Goal: Task Accomplishment & Management: Complete application form

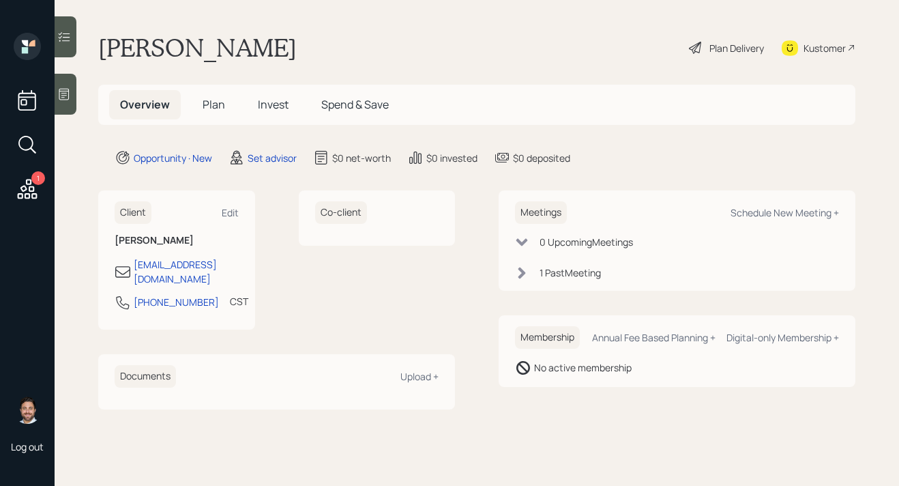
click at [214, 106] on span "Plan" at bounding box center [214, 104] width 23 height 15
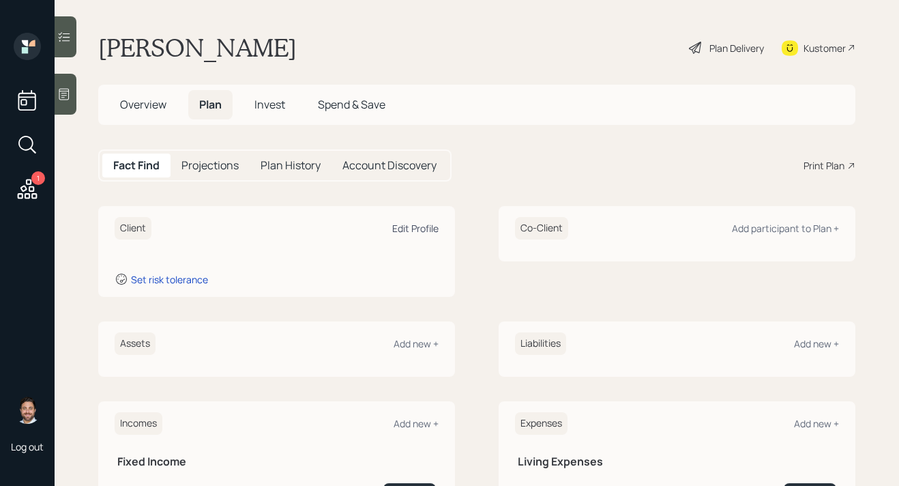
click at [427, 231] on div "Edit Profile" at bounding box center [415, 228] width 46 height 13
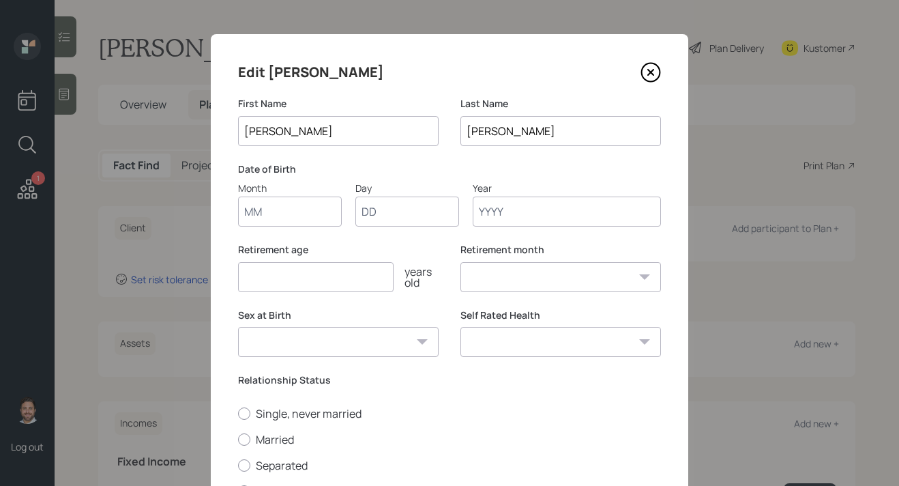
click at [301, 205] on input "Month" at bounding box center [290, 212] width 104 height 30
type input "01"
type input "1962"
select select "1"
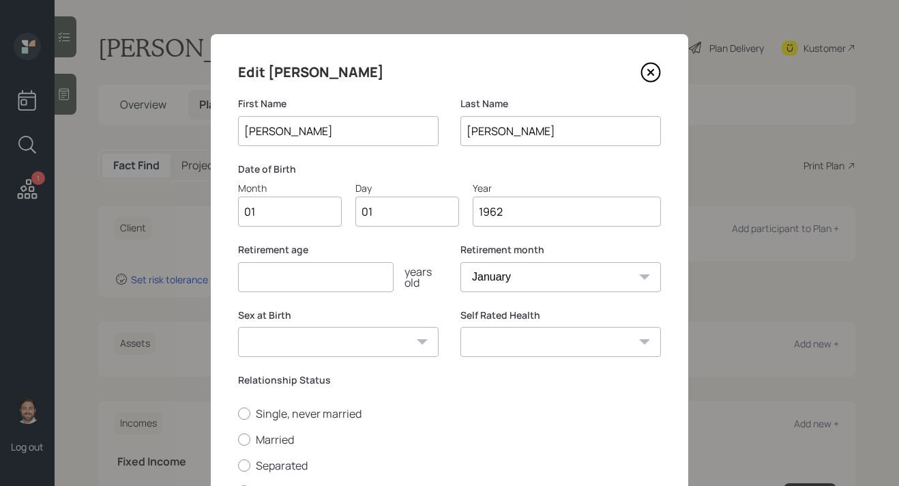
type input "1962"
click at [282, 287] on input "number" at bounding box center [316, 277] width 156 height 30
type input "65"
click at [371, 334] on select "[DEMOGRAPHIC_DATA] [DEMOGRAPHIC_DATA] Other / Prefer not to say" at bounding box center [338, 342] width 201 height 30
select select "[DEMOGRAPHIC_DATA]"
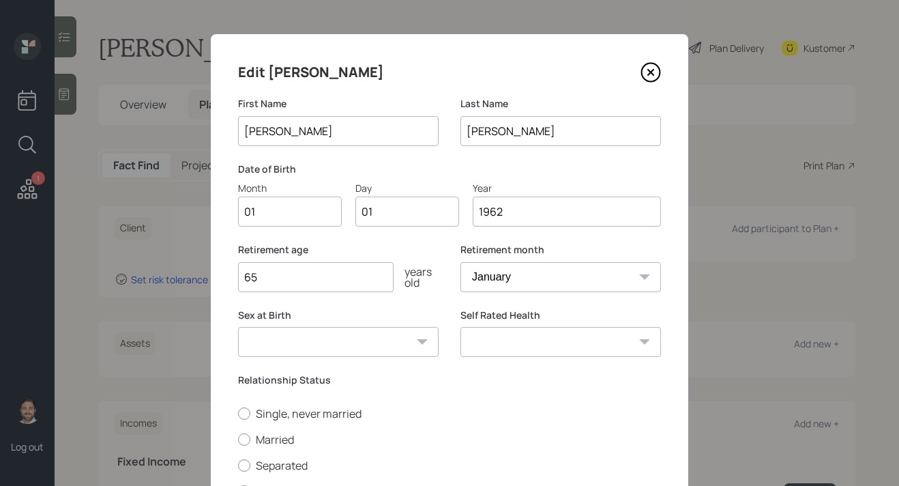
click at [238, 327] on select "[DEMOGRAPHIC_DATA] [DEMOGRAPHIC_DATA] Other / Prefer not to say" at bounding box center [338, 342] width 201 height 30
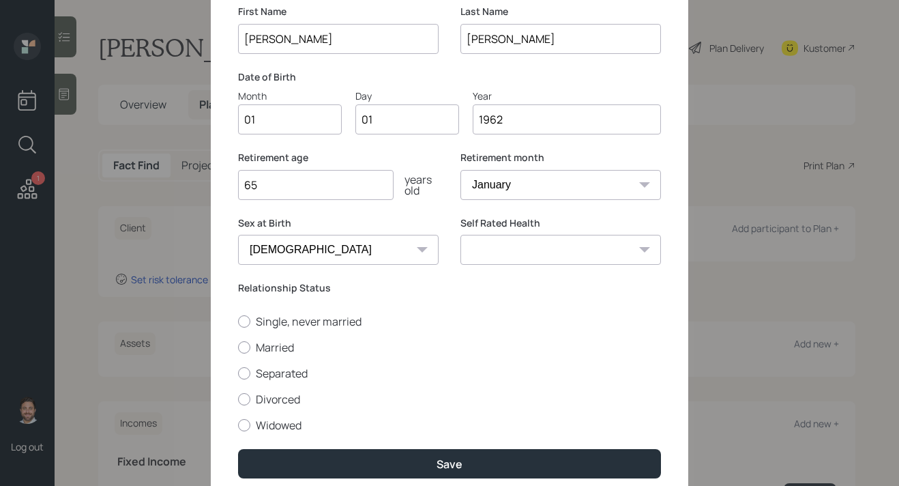
scroll to position [147, 0]
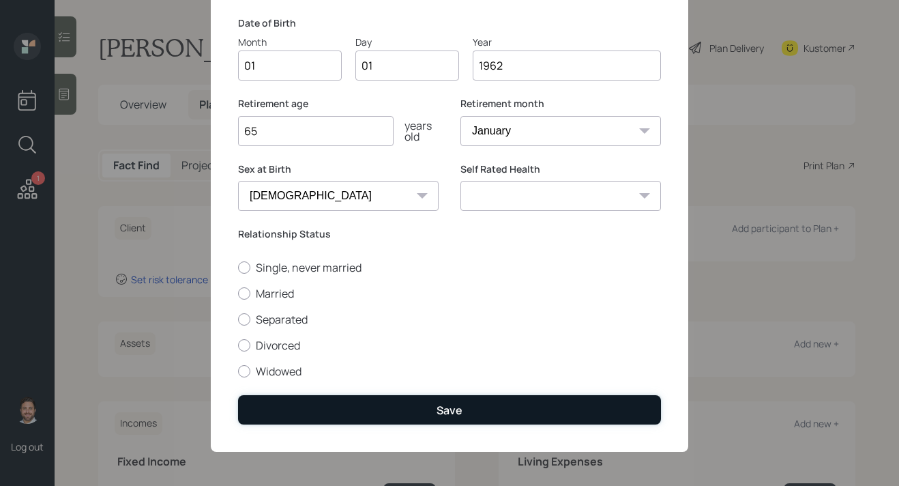
click at [388, 410] on button "Save" at bounding box center [449, 409] width 423 height 29
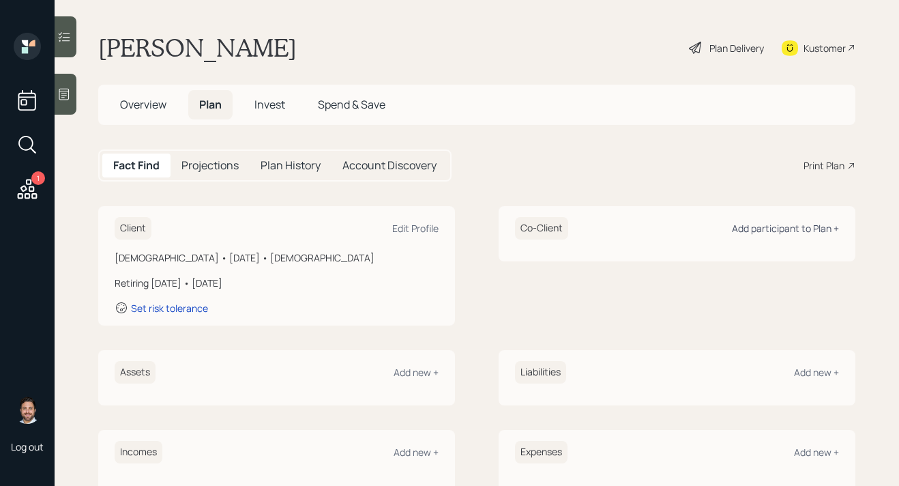
click at [785, 227] on div "Add participant to Plan +" at bounding box center [785, 228] width 107 height 13
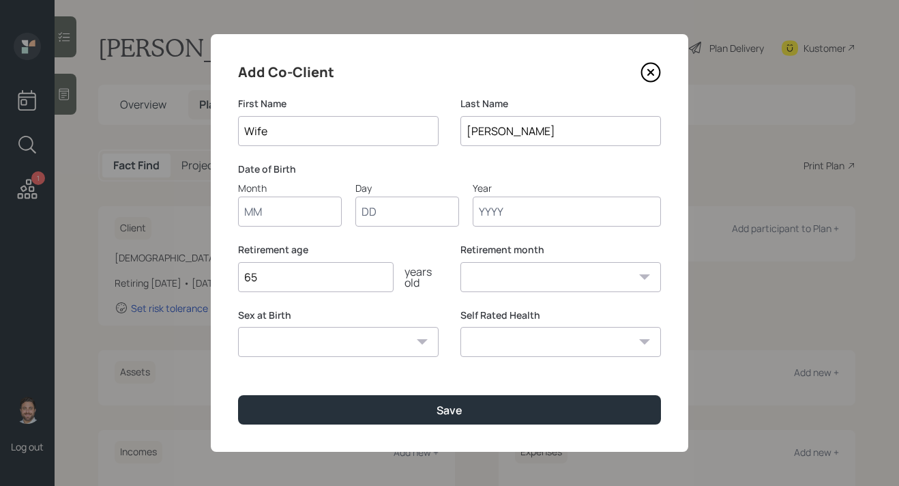
type input "Wife"
click at [295, 220] on input "Month" at bounding box center [290, 212] width 104 height 30
type input "01"
type input "1962"
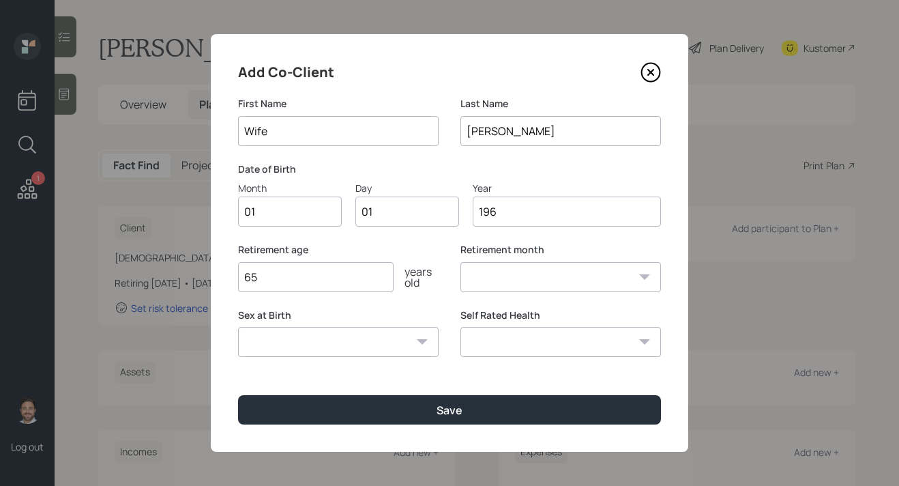
select select "1"
type input "1962"
click at [317, 349] on select "[DEMOGRAPHIC_DATA] [DEMOGRAPHIC_DATA] Other / Prefer not to say" at bounding box center [338, 342] width 201 height 30
select select "[DEMOGRAPHIC_DATA]"
click at [238, 327] on select "[DEMOGRAPHIC_DATA] [DEMOGRAPHIC_DATA] Other / Prefer not to say" at bounding box center [338, 342] width 201 height 30
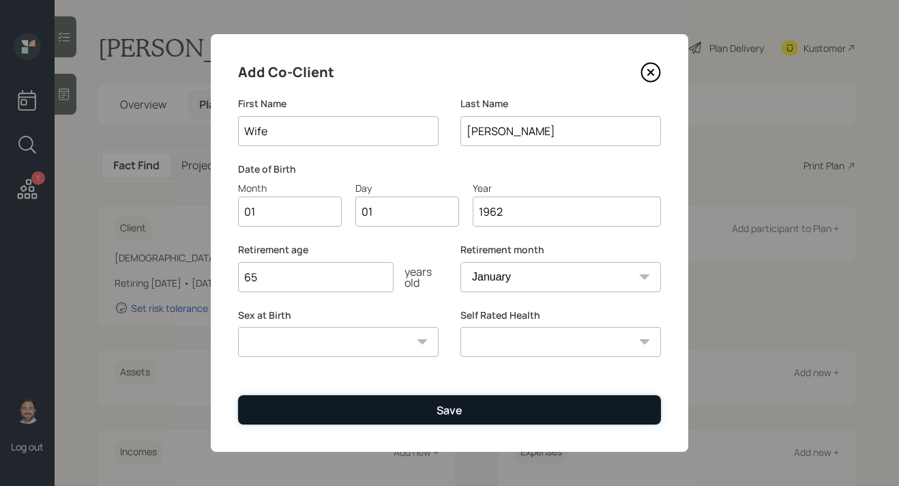
click at [315, 410] on button "Save" at bounding box center [449, 409] width 423 height 29
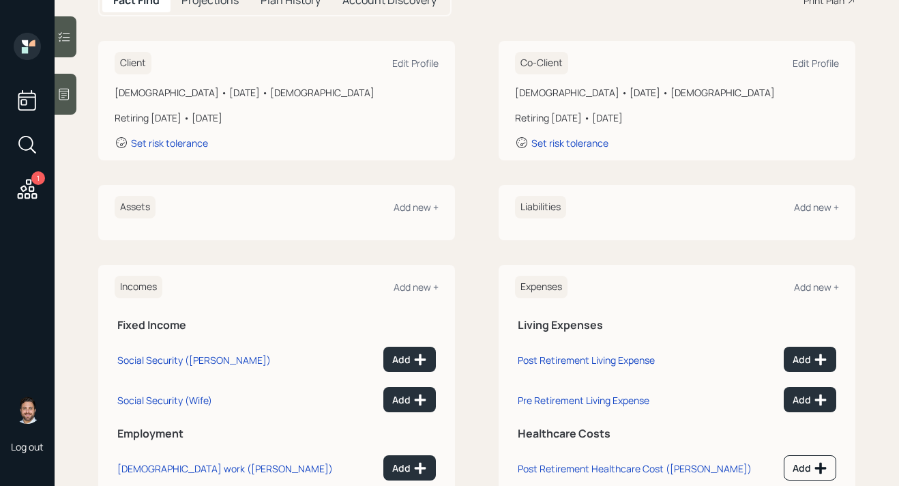
scroll to position [249, 0]
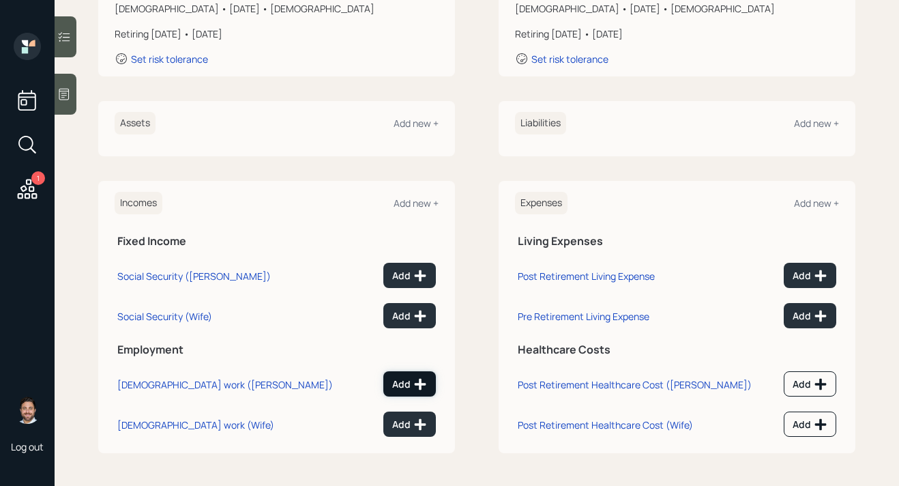
click at [402, 387] on div "Add" at bounding box center [409, 384] width 35 height 14
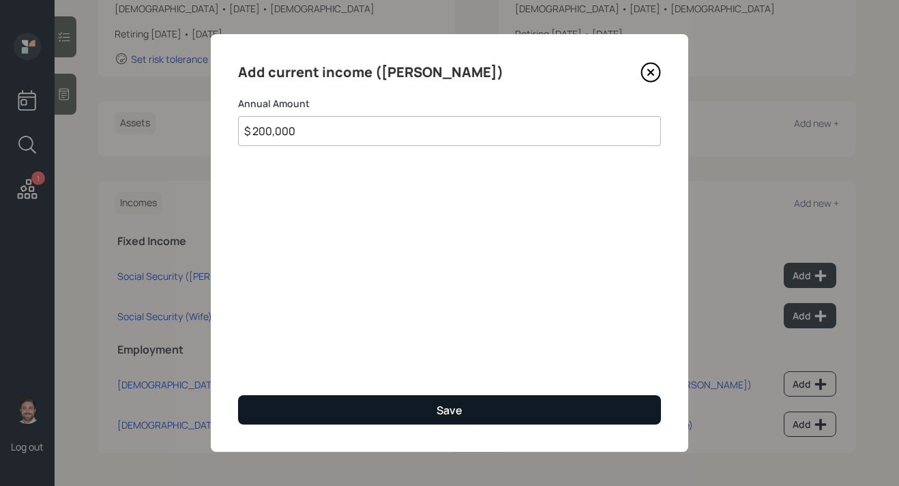
type input "$ 200,000"
click at [469, 404] on button "Save" at bounding box center [449, 409] width 423 height 29
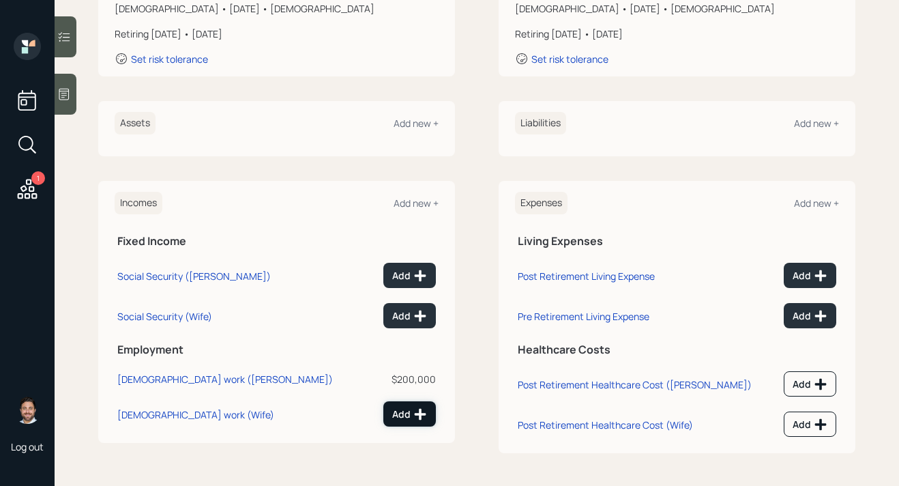
click at [411, 409] on div "Add" at bounding box center [409, 414] width 35 height 14
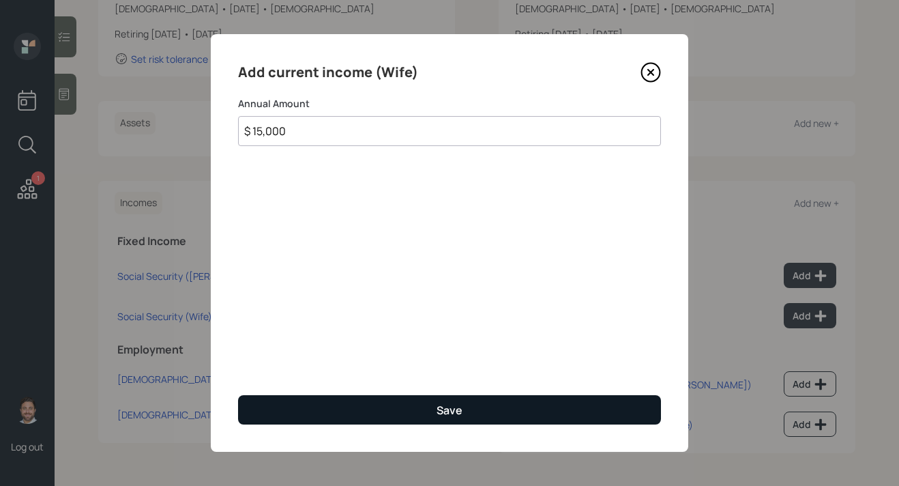
type input "$ 15,000"
click at [368, 404] on button "Save" at bounding box center [449, 409] width 423 height 29
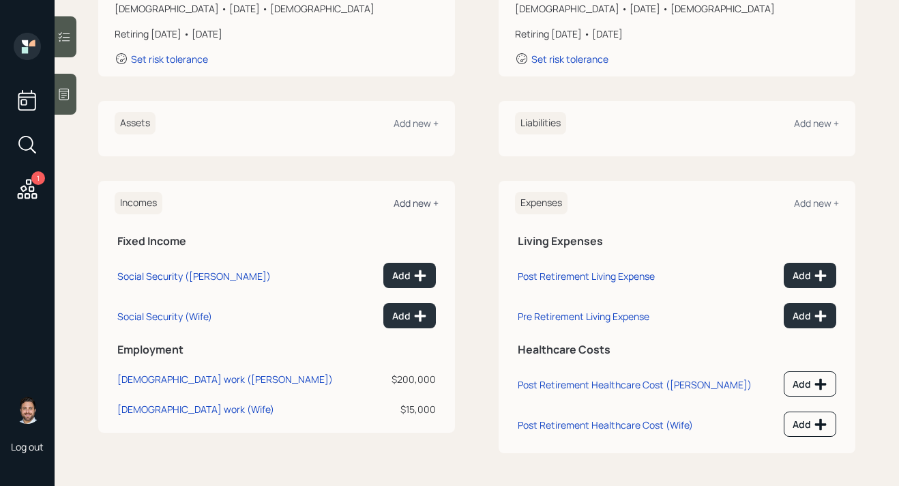
click at [417, 203] on div "Add new +" at bounding box center [416, 203] width 45 height 13
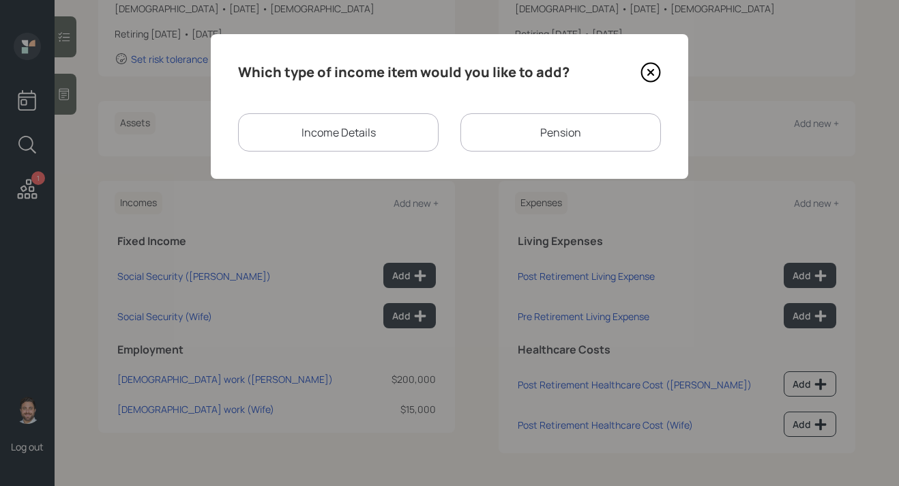
click at [341, 128] on div "Income Details" at bounding box center [338, 132] width 201 height 38
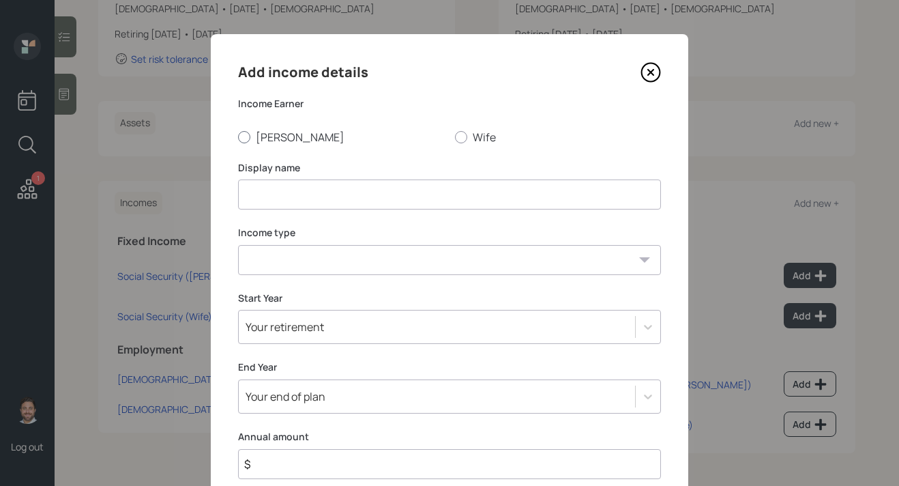
click at [271, 139] on label "[PERSON_NAME]" at bounding box center [341, 137] width 206 height 15
click at [238, 137] on input "[PERSON_NAME]" at bounding box center [237, 136] width 1 height 1
radio input "true"
click at [272, 190] on input at bounding box center [449, 194] width 423 height 30
type input "Bonus"
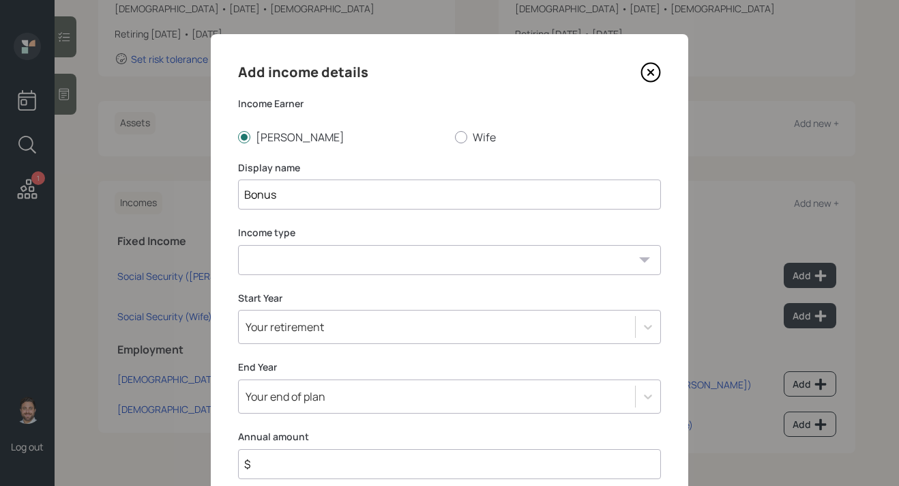
click at [299, 259] on select "[DEMOGRAPHIC_DATA] work [DEMOGRAPHIC_DATA] work Self employment Other" at bounding box center [449, 260] width 423 height 30
select select "other"
click at [238, 245] on select "[DEMOGRAPHIC_DATA] work [DEMOGRAPHIC_DATA] work Self employment Other" at bounding box center [449, 260] width 423 height 30
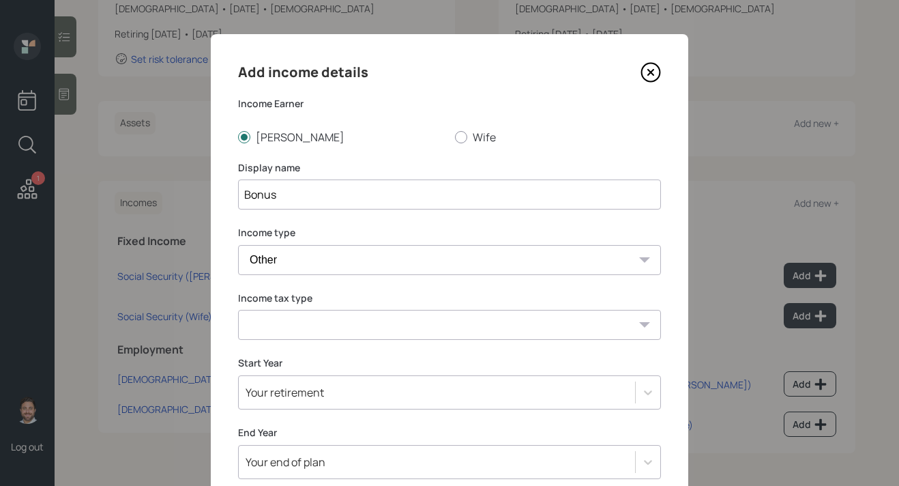
click at [293, 328] on select "Tax-free Earned Self Employment Alimony Royalties Pension / Annuity Interest Di…" at bounding box center [449, 325] width 423 height 30
select select "earned"
click at [238, 310] on select "Tax-free Earned Self Employment Alimony Royalties Pension / Annuity Interest Di…" at bounding box center [449, 325] width 423 height 30
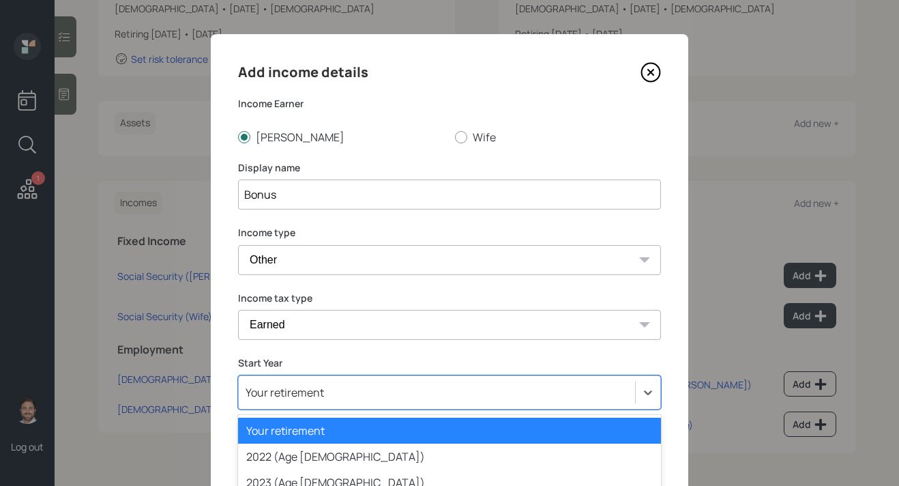
click at [291, 404] on div "option 2025 (Age [DEMOGRAPHIC_DATA]) focused, 5 of 79. 79 results available. Us…" at bounding box center [449, 392] width 423 height 34
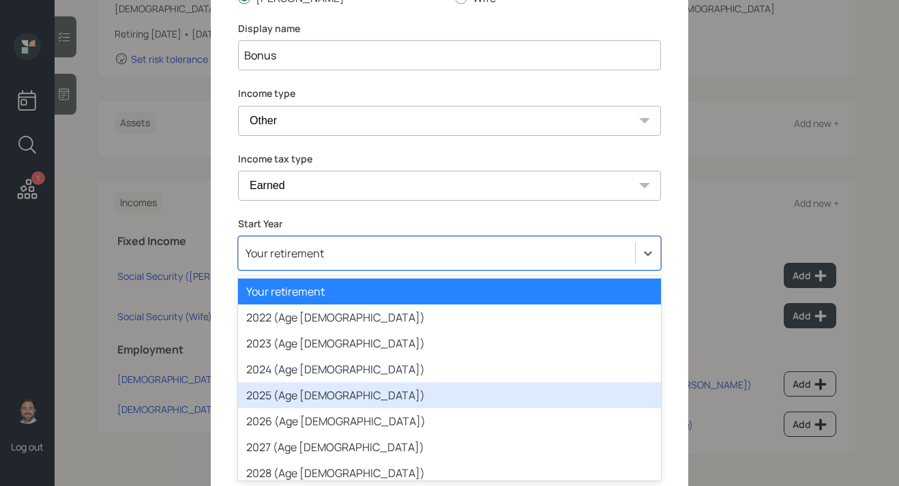
click at [303, 394] on div "2025 (Age [DEMOGRAPHIC_DATA])" at bounding box center [449, 395] width 423 height 26
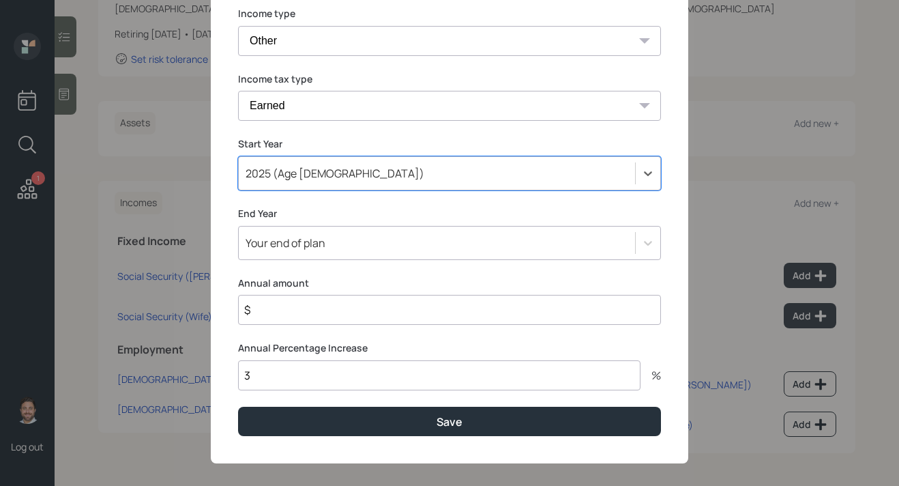
scroll to position [230, 0]
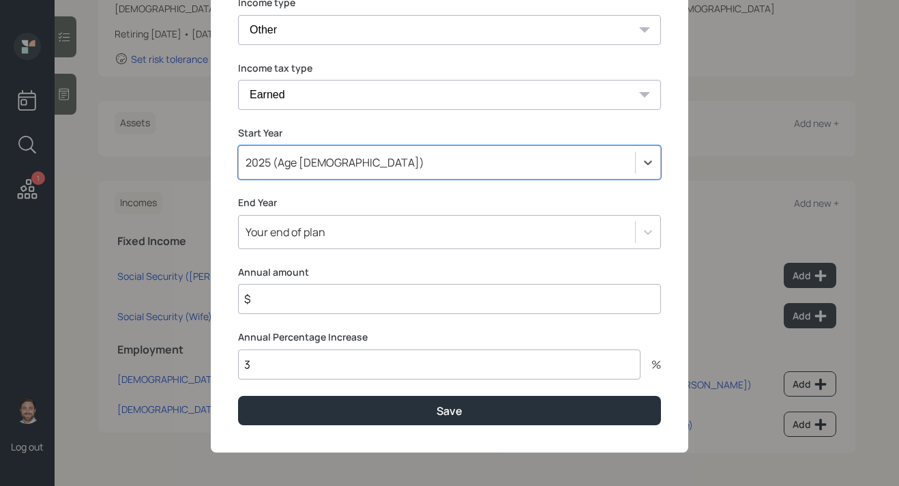
click at [371, 234] on div "Your end of plan" at bounding box center [437, 231] width 396 height 23
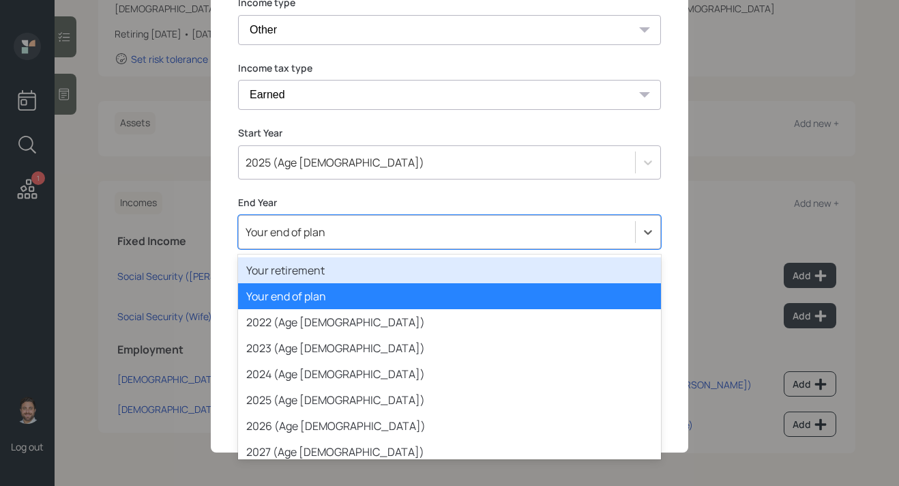
click at [354, 270] on div "Your retirement" at bounding box center [449, 270] width 423 height 26
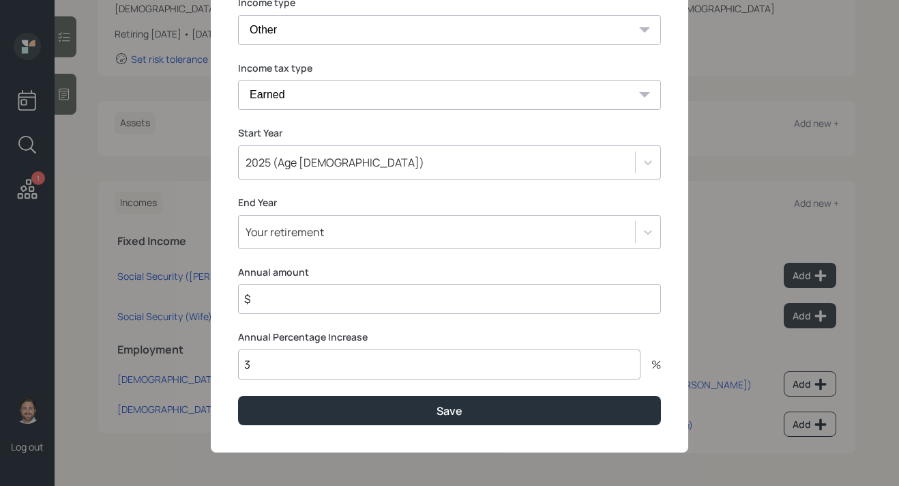
click at [337, 308] on input "$" at bounding box center [449, 299] width 423 height 30
type input "$ 50,000"
drag, startPoint x: 325, startPoint y: 368, endPoint x: 338, endPoint y: 356, distance: 18.8
click at [325, 368] on input "3" at bounding box center [439, 364] width 403 height 30
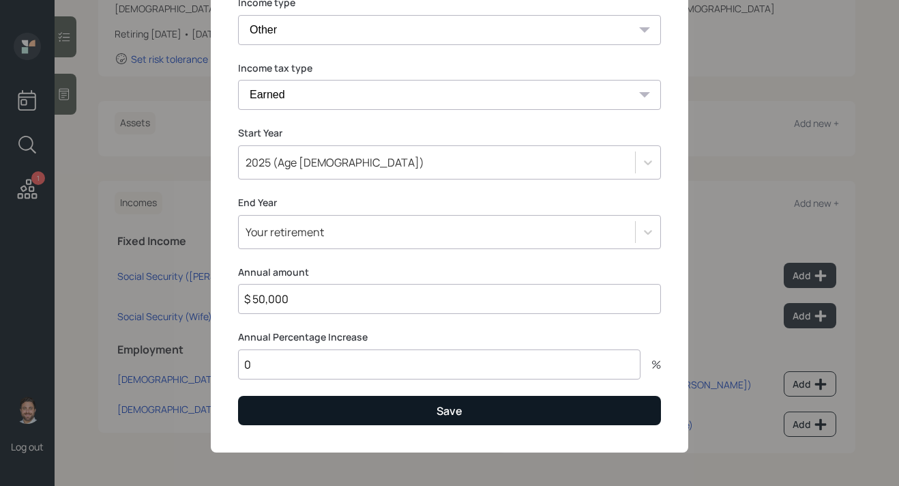
type input "0"
click at [360, 417] on button "Save" at bounding box center [449, 410] width 423 height 29
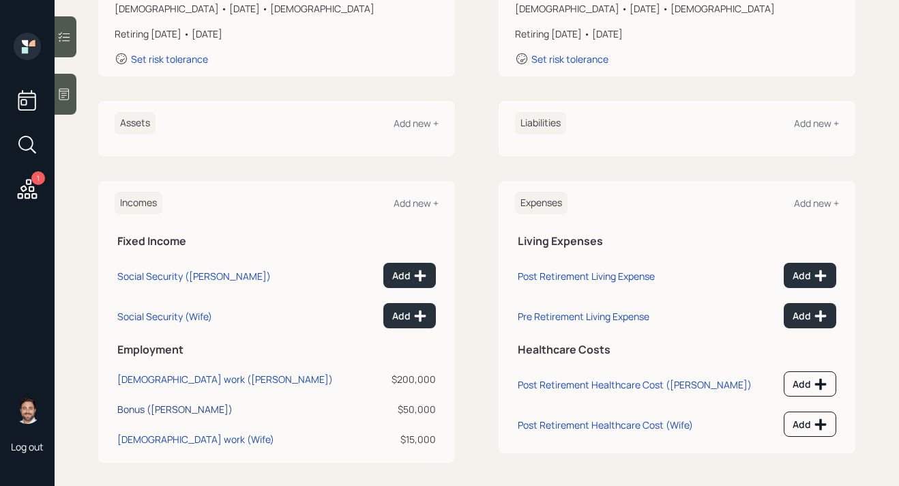
click at [176, 410] on div "Bonus ([PERSON_NAME])" at bounding box center [174, 409] width 115 height 13
select select "other"
select select "earned"
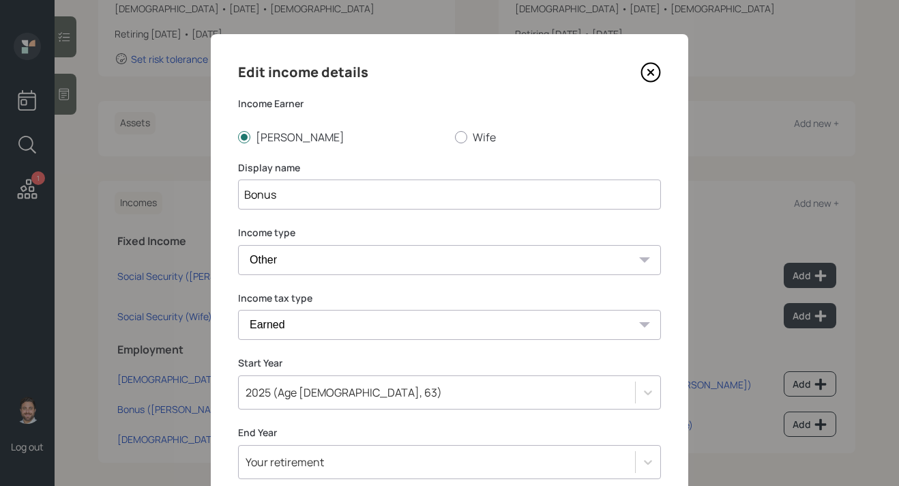
click at [652, 78] on icon at bounding box center [651, 72] width 20 height 20
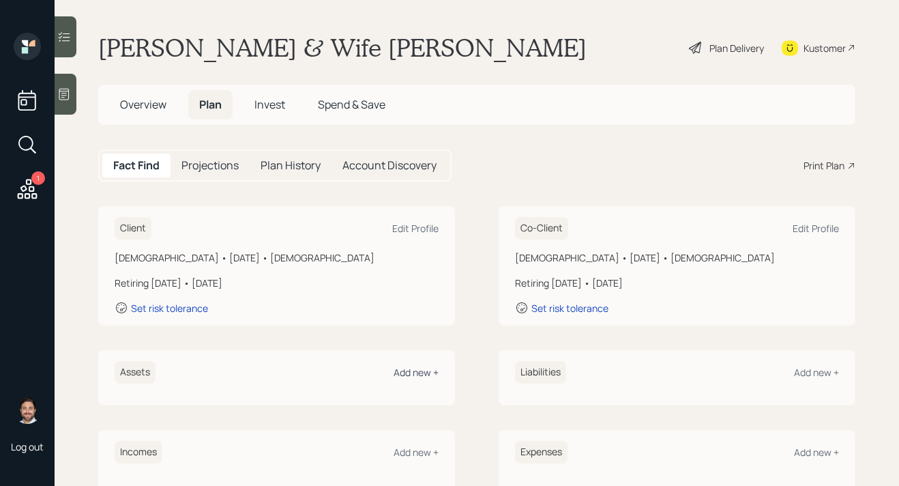
click at [422, 373] on div "Add new +" at bounding box center [416, 372] width 45 height 13
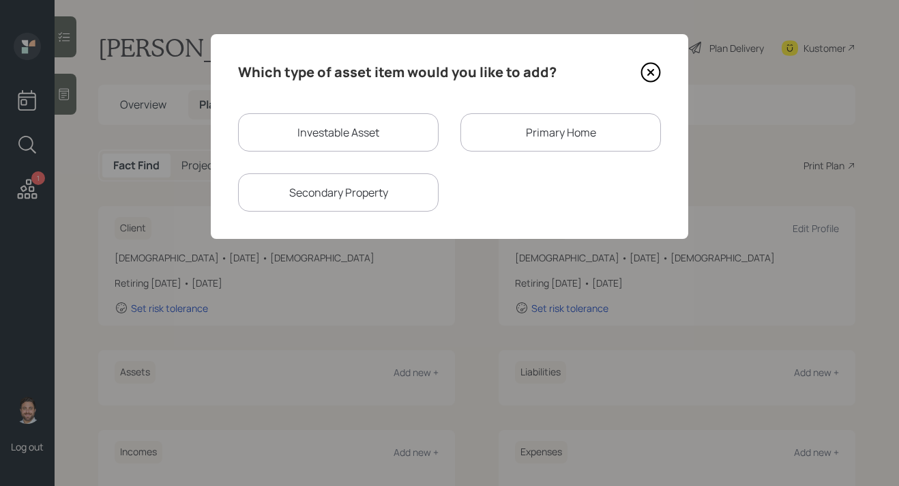
click at [344, 121] on div "Investable Asset" at bounding box center [338, 132] width 201 height 38
select select "taxable"
select select "balanced"
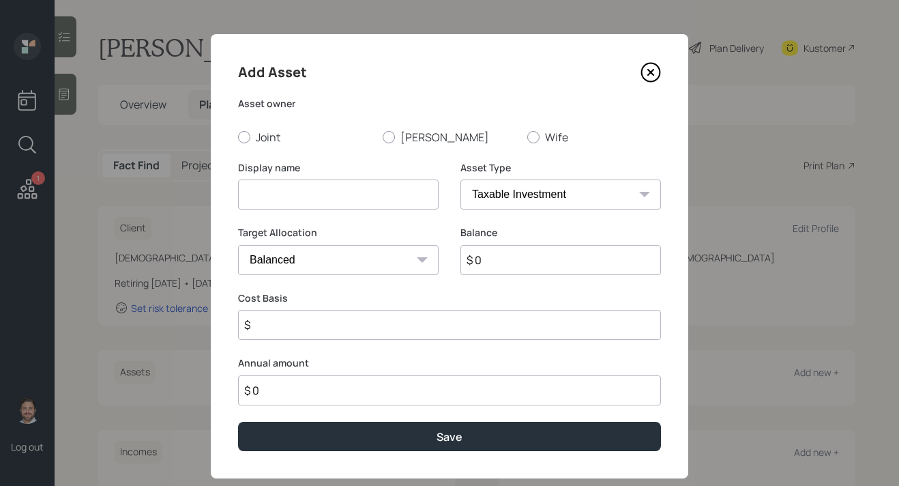
click at [296, 199] on input at bounding box center [338, 194] width 201 height 30
type input "[PERSON_NAME]' [PERSON_NAME]"
click at [519, 199] on select "SEP [PERSON_NAME] IRA 401(k) [PERSON_NAME] 401(k) 403(b) [PERSON_NAME] 403(b) 4…" at bounding box center [561, 194] width 201 height 30
select select "ira"
click at [461, 179] on select "SEP [PERSON_NAME] IRA 401(k) [PERSON_NAME] 401(k) 403(b) [PERSON_NAME] 403(b) 4…" at bounding box center [561, 194] width 201 height 30
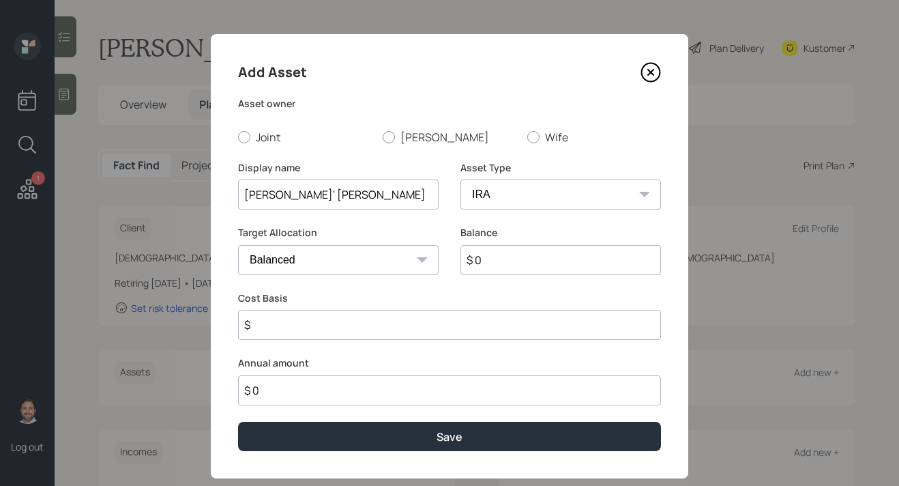
type input "$"
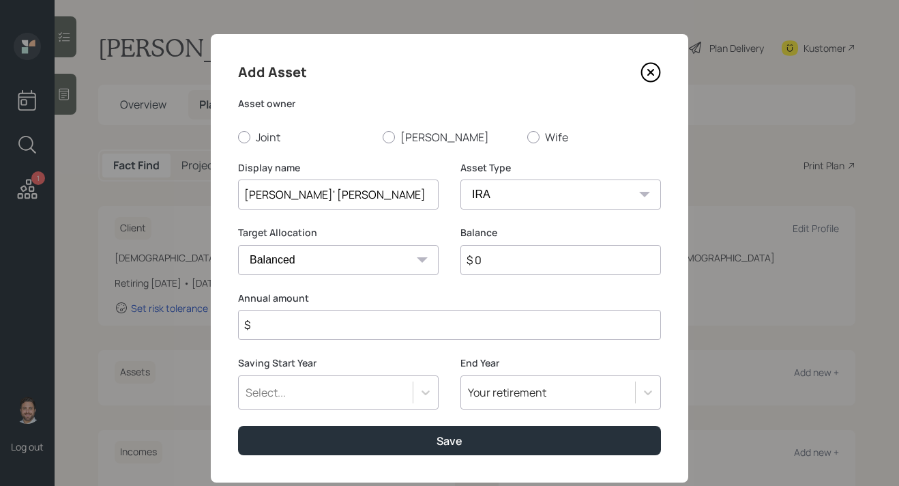
click at [521, 268] on input "$ 0" at bounding box center [561, 260] width 201 height 30
type input "$ 80,000"
click at [508, 332] on input "$" at bounding box center [449, 325] width 423 height 30
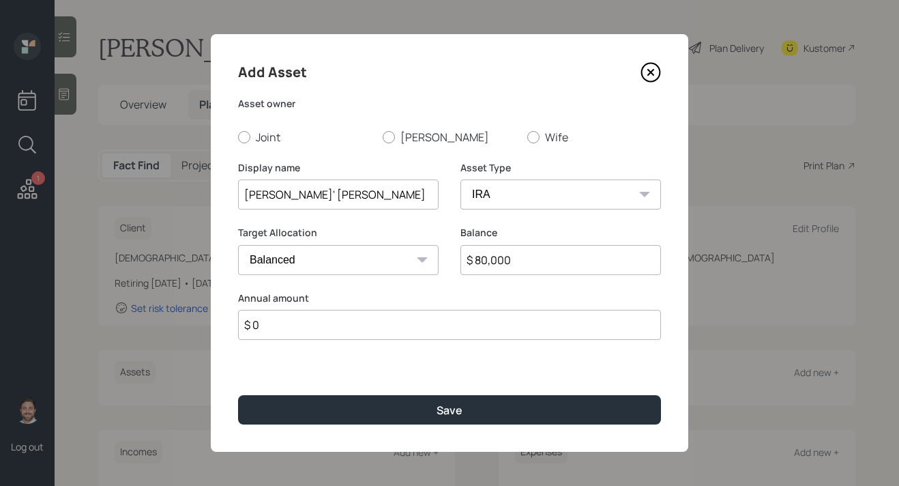
type input "$ 0"
drag, startPoint x: 533, startPoint y: 262, endPoint x: 420, endPoint y: 261, distance: 113.3
click at [419, 261] on div "Target Allocation Cash Conservative Balanced Aggressive Balance $ 80,000" at bounding box center [449, 259] width 423 height 66
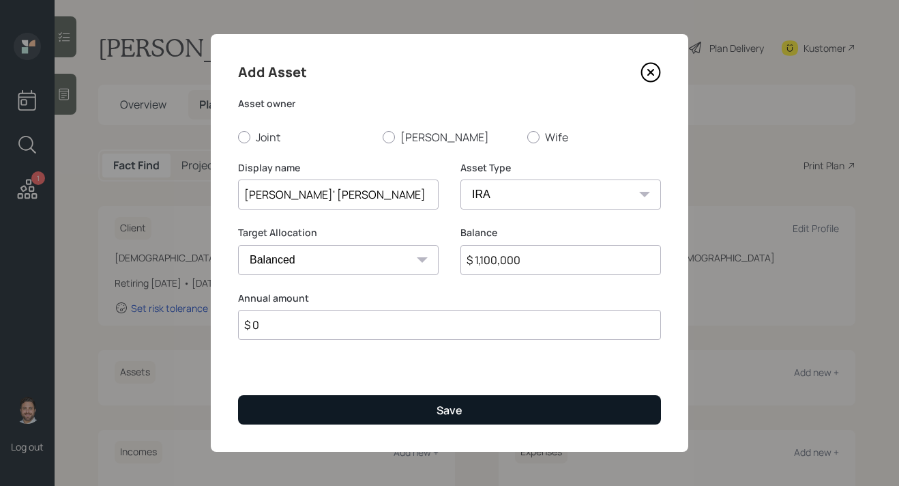
type input "$ 1,100,000"
click at [390, 411] on button "Save" at bounding box center [449, 409] width 423 height 29
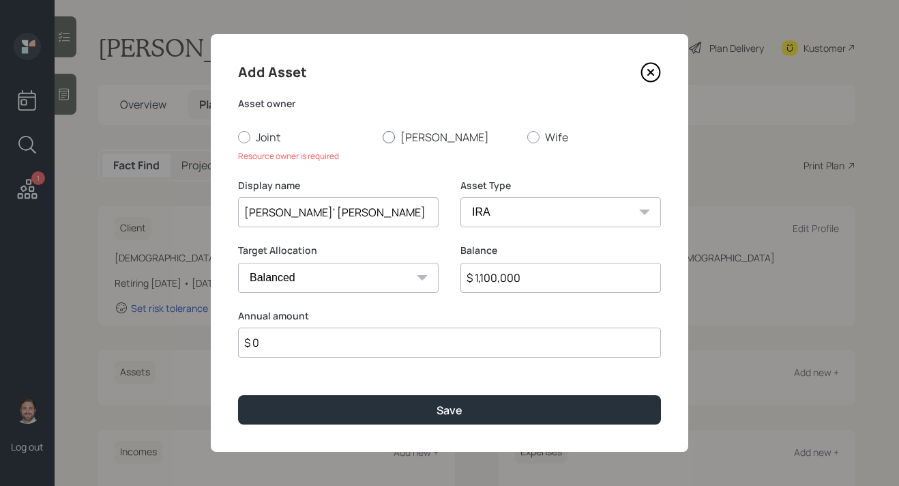
click at [419, 139] on label "[PERSON_NAME]" at bounding box center [450, 137] width 134 height 15
click at [383, 137] on input "[PERSON_NAME]" at bounding box center [382, 136] width 1 height 1
radio input "true"
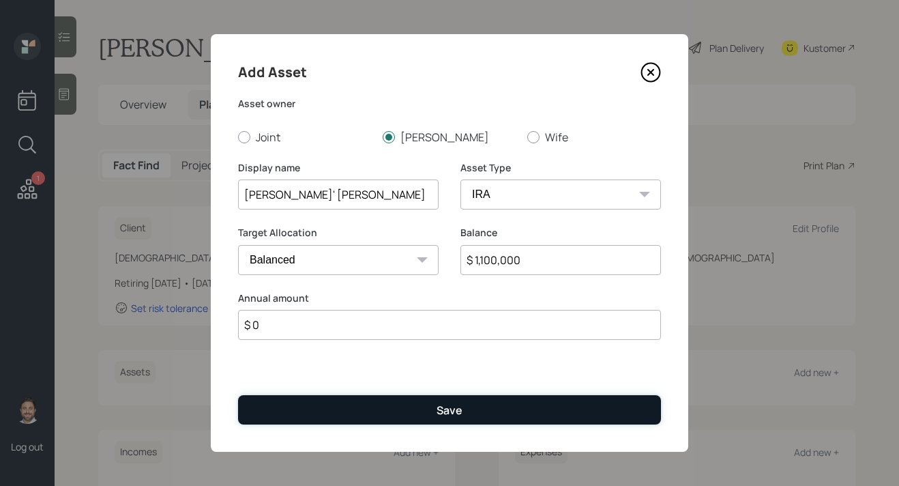
click at [401, 405] on button "Save" at bounding box center [449, 409] width 423 height 29
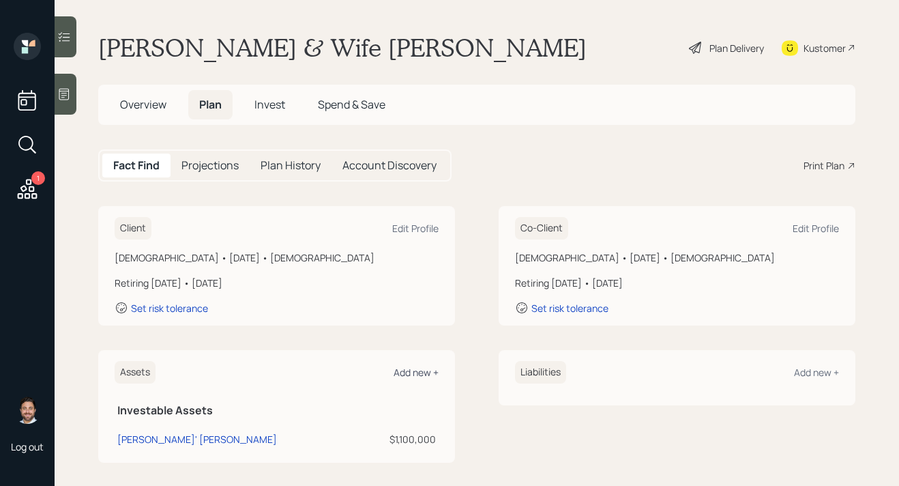
click at [412, 375] on div "Add new +" at bounding box center [416, 372] width 45 height 13
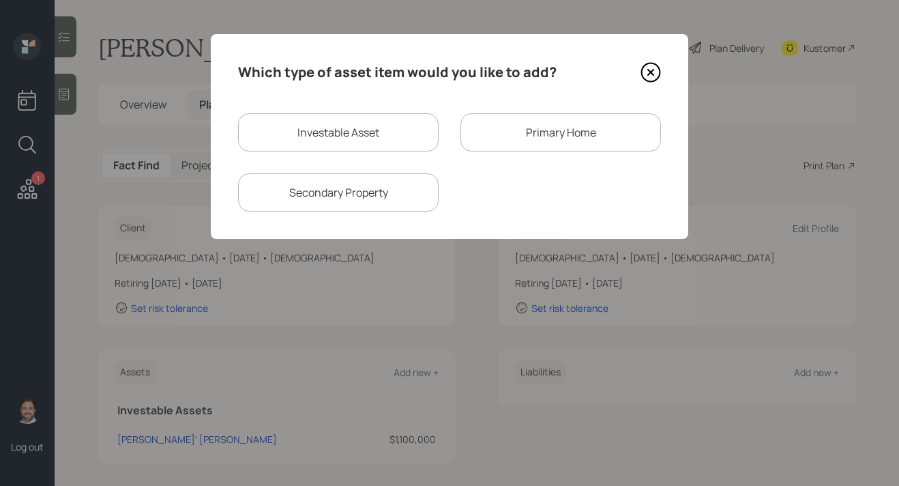
click at [334, 136] on div "Investable Asset" at bounding box center [338, 132] width 201 height 38
select select "taxable"
select select "balanced"
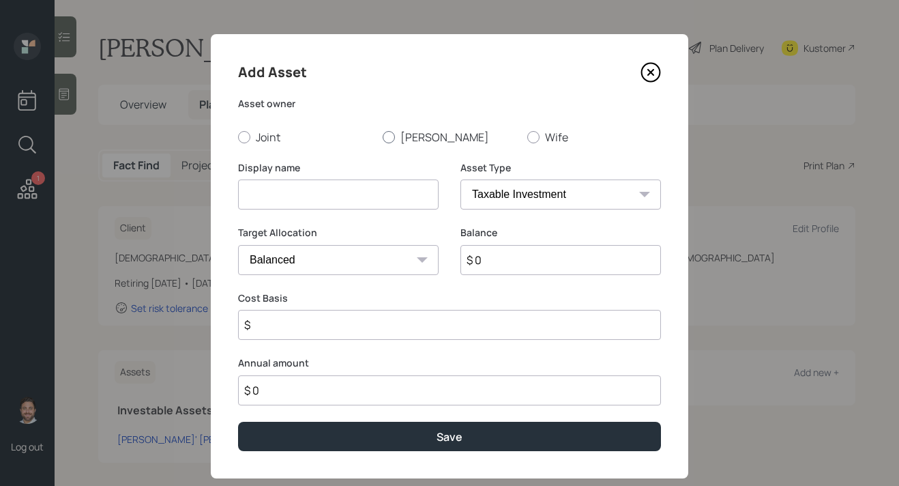
click at [393, 132] on label "[PERSON_NAME]" at bounding box center [450, 137] width 134 height 15
click at [383, 136] on input "[PERSON_NAME]" at bounding box center [382, 136] width 1 height 1
radio input "true"
click at [369, 194] on input at bounding box center [338, 194] width 201 height 30
type input "[PERSON_NAME]' [PERSON_NAME]"
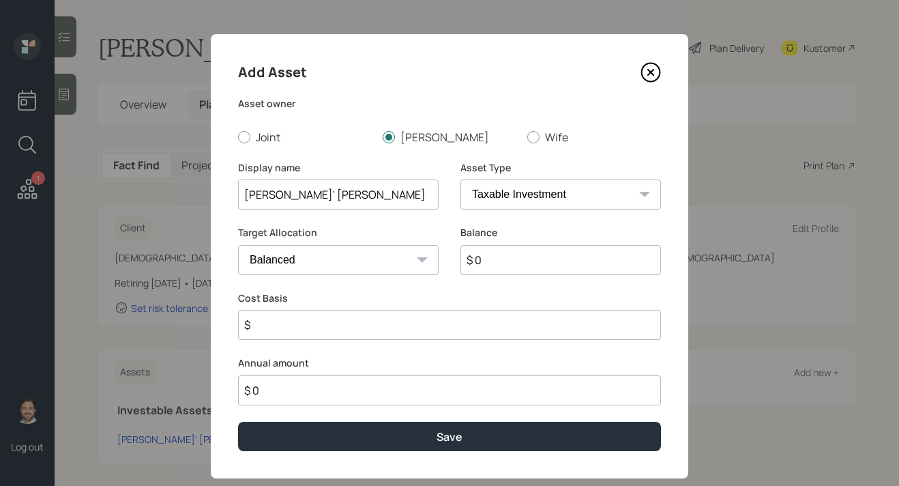
click at [534, 197] on select "SEP [PERSON_NAME] IRA 401(k) [PERSON_NAME] 401(k) 403(b) [PERSON_NAME] 403(b) 4…" at bounding box center [561, 194] width 201 height 30
select select "roth_ira"
click at [461, 179] on select "SEP [PERSON_NAME] IRA 401(k) [PERSON_NAME] 401(k) 403(b) [PERSON_NAME] 403(b) 4…" at bounding box center [561, 194] width 201 height 30
type input "$"
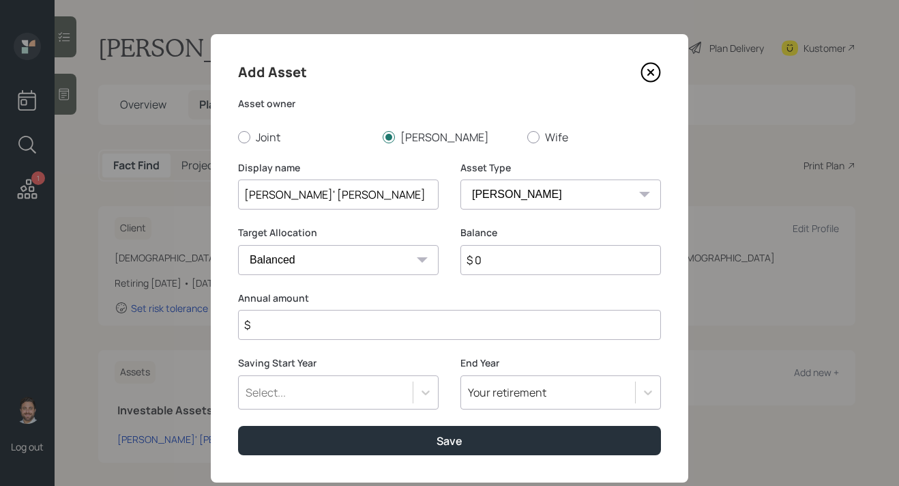
click at [536, 279] on div "Balance $ 0" at bounding box center [561, 259] width 201 height 66
click at [537, 267] on input "$ 0" at bounding box center [561, 260] width 201 height 30
type input "$ 300,000"
click at [536, 321] on input "$" at bounding box center [449, 325] width 423 height 30
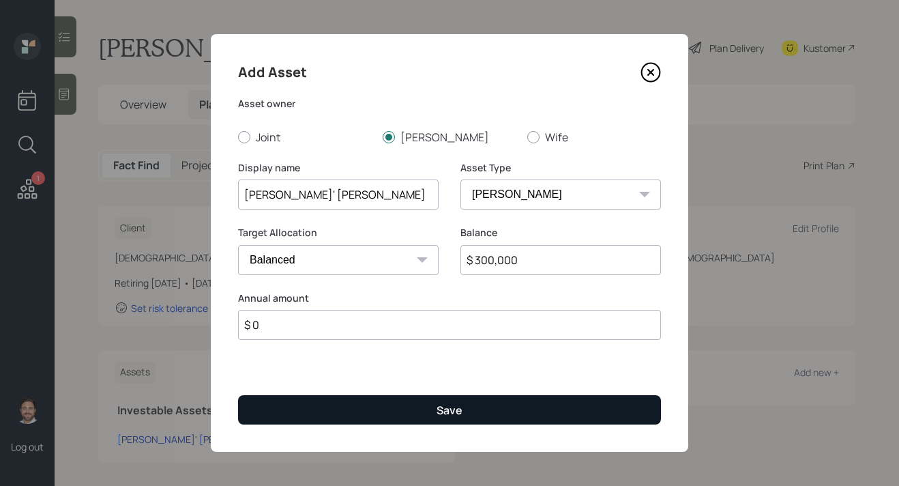
type input "$ 0"
click at [500, 407] on button "Save" at bounding box center [449, 409] width 423 height 29
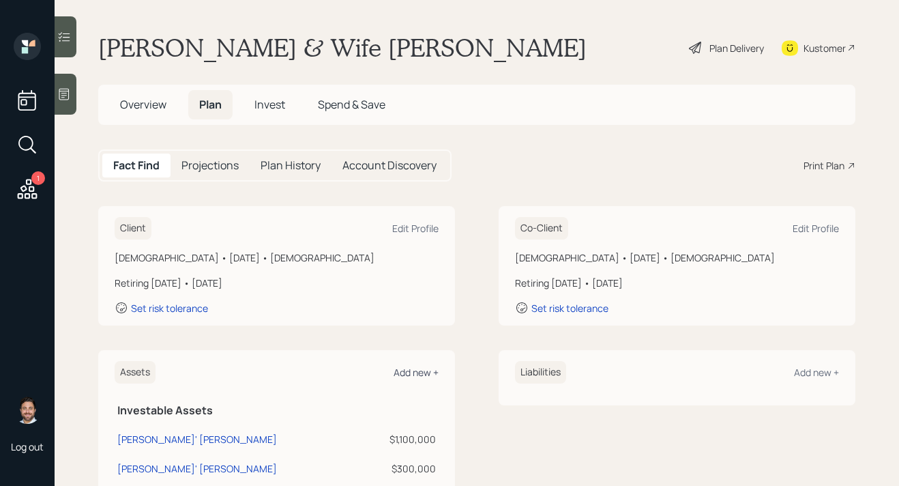
click at [421, 371] on div "Add new +" at bounding box center [416, 372] width 45 height 13
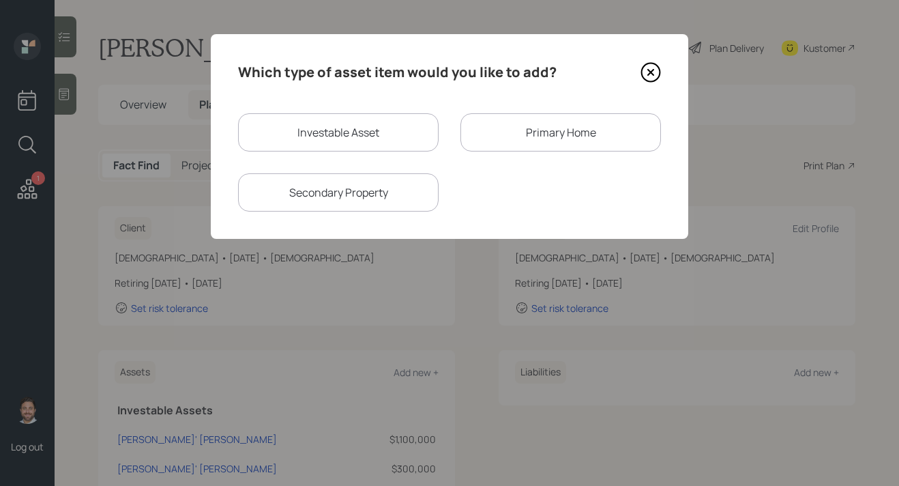
click at [371, 133] on div "Investable Asset" at bounding box center [338, 132] width 201 height 38
select select "taxable"
select select "balanced"
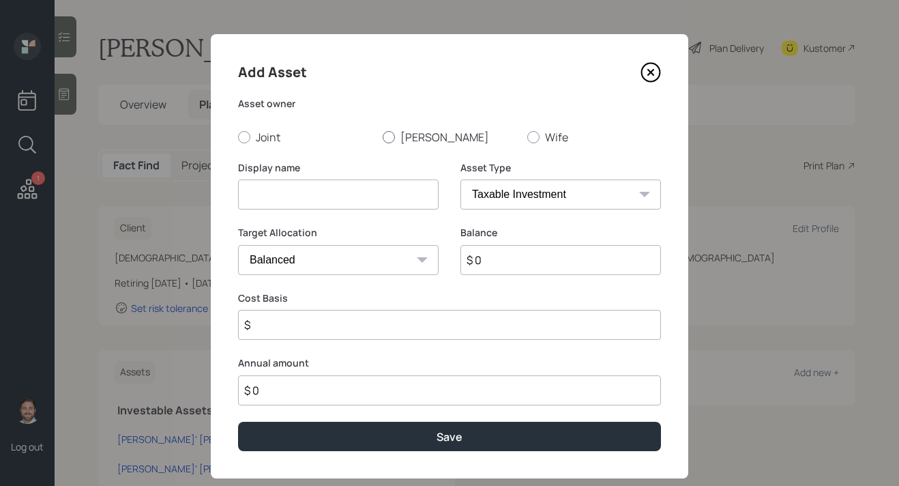
click at [399, 136] on label "[PERSON_NAME]" at bounding box center [450, 137] width 134 height 15
click at [383, 136] on input "[PERSON_NAME]" at bounding box center [382, 136] width 1 height 1
radio input "true"
click at [377, 190] on input at bounding box center [338, 194] width 201 height 30
type input "[PERSON_NAME]' Current 401k"
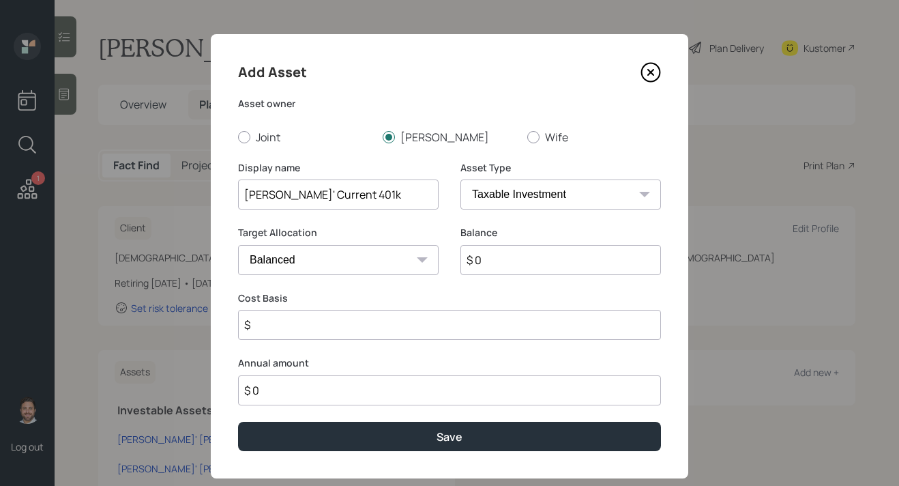
click at [568, 201] on select "SEP [PERSON_NAME] IRA 401(k) [PERSON_NAME] 401(k) 403(b) [PERSON_NAME] 403(b) 4…" at bounding box center [561, 194] width 201 height 30
select select "company_sponsored"
click at [461, 179] on select "SEP [PERSON_NAME] IRA 401(k) [PERSON_NAME] 401(k) 403(b) [PERSON_NAME] 403(b) 4…" at bounding box center [561, 194] width 201 height 30
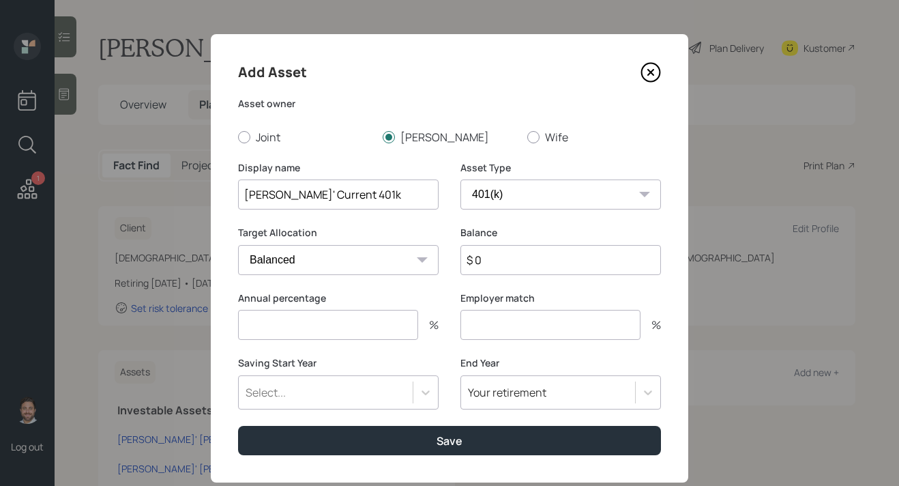
click at [519, 265] on input "$ 0" at bounding box center [561, 260] width 201 height 30
type input "$ 110,000"
click at [392, 325] on input "number" at bounding box center [328, 325] width 180 height 30
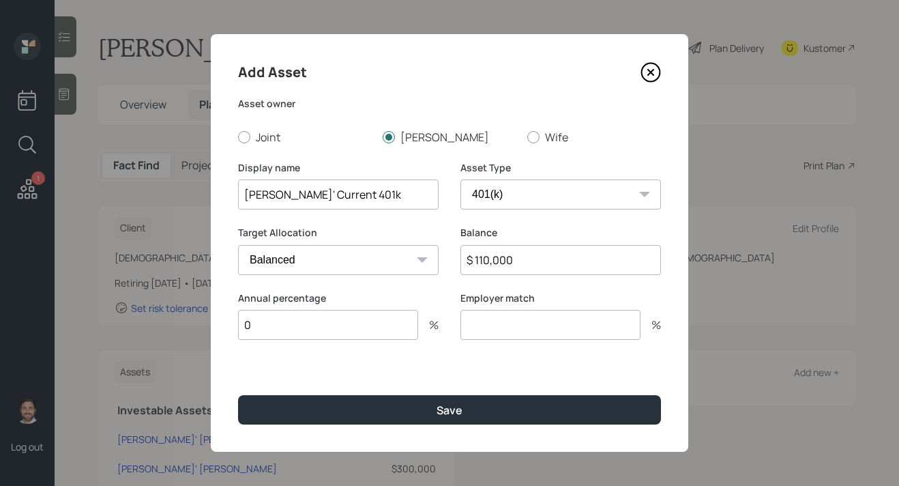
type input "0"
click at [527, 334] on input "number" at bounding box center [551, 325] width 180 height 30
type input "0"
click at [521, 388] on div "Add Asset Asset owner Joint [PERSON_NAME] Wife Display name [PERSON_NAME]' Curr…" at bounding box center [450, 243] width 478 height 418
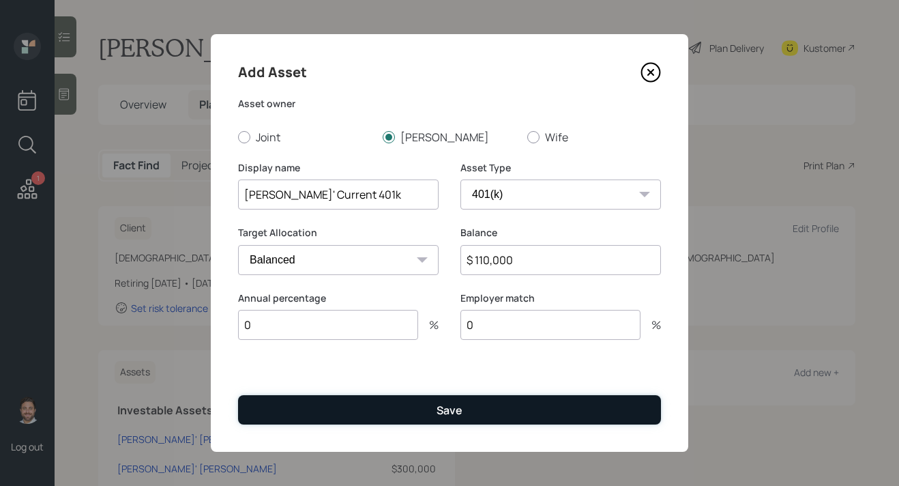
click at [521, 399] on button "Save" at bounding box center [449, 409] width 423 height 29
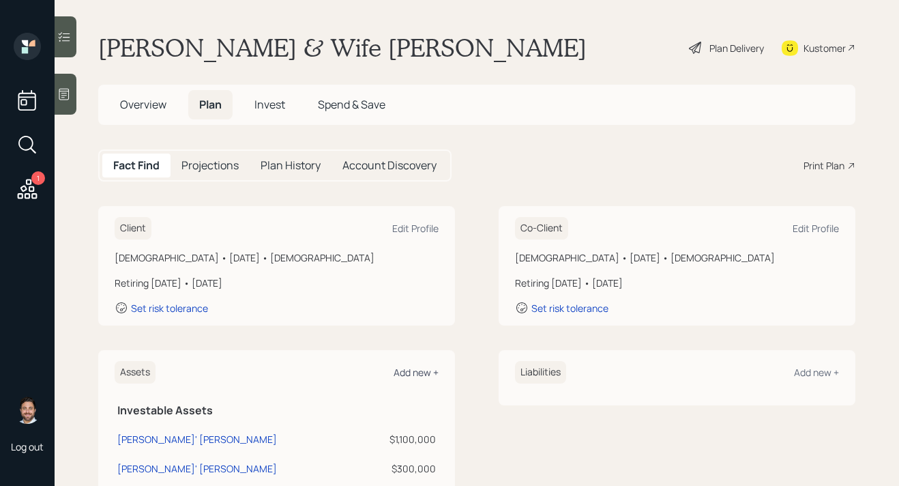
click at [422, 373] on div "Add new +" at bounding box center [416, 372] width 45 height 13
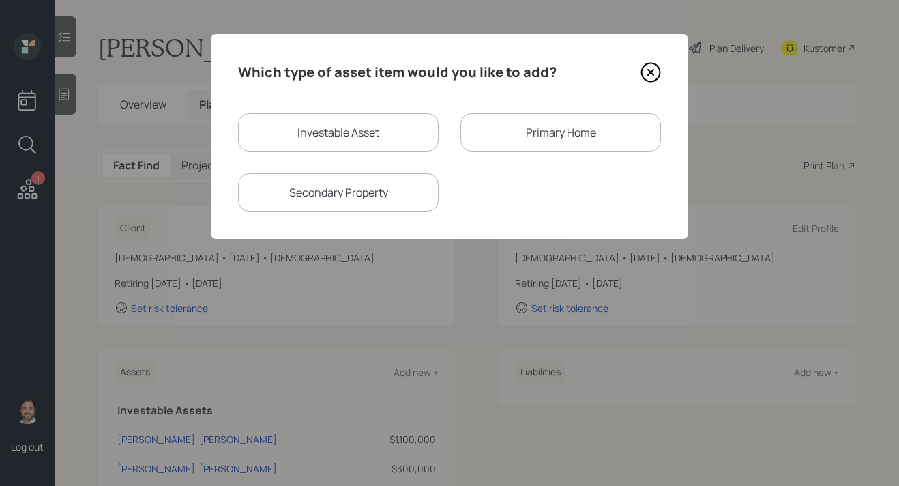
click at [366, 135] on div "Investable Asset" at bounding box center [338, 132] width 201 height 38
select select "taxable"
select select "balanced"
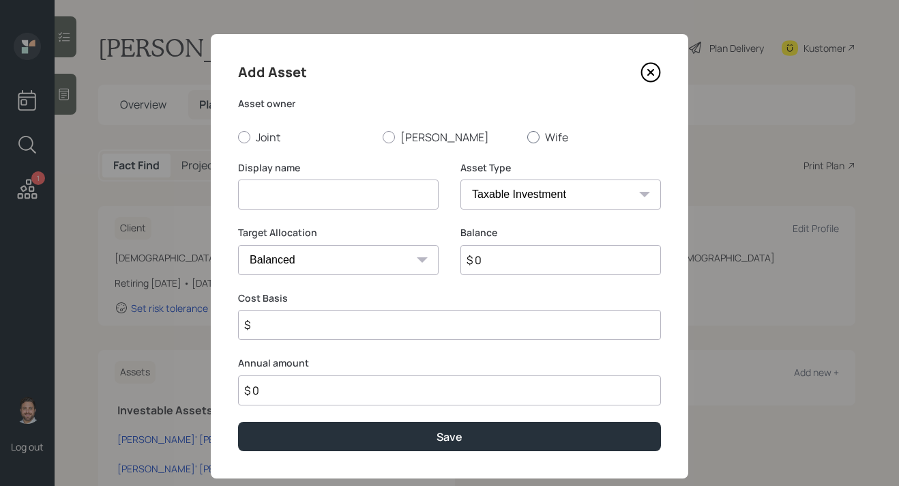
click at [532, 139] on div at bounding box center [533, 137] width 12 height 12
click at [527, 137] on input "Wife" at bounding box center [527, 136] width 1 height 1
radio input "true"
click at [352, 184] on input at bounding box center [338, 194] width 201 height 30
type input "IRA"
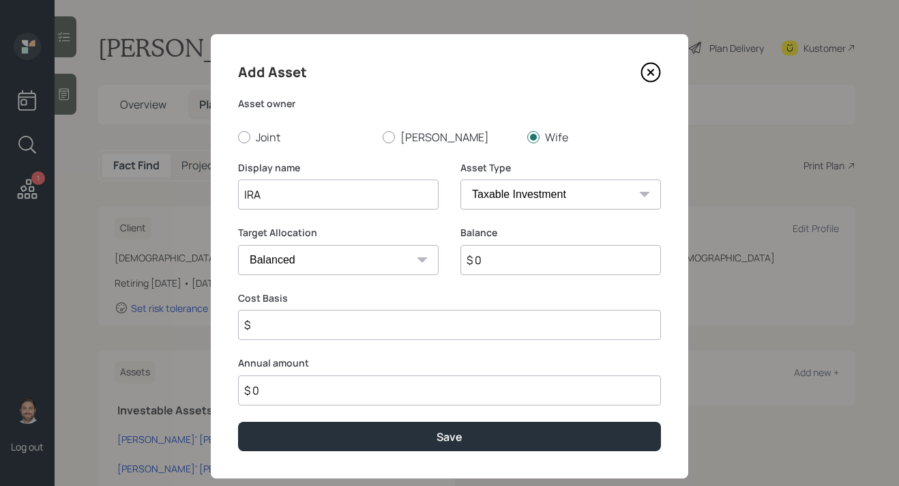
click at [506, 195] on select "SEP [PERSON_NAME] IRA 401(k) [PERSON_NAME] 401(k) 403(b) [PERSON_NAME] 403(b) 4…" at bounding box center [561, 194] width 201 height 30
select select "ira"
click at [461, 179] on select "SEP [PERSON_NAME] IRA 401(k) [PERSON_NAME] 401(k) 403(b) [PERSON_NAME] 403(b) 4…" at bounding box center [561, 194] width 201 height 30
type input "$"
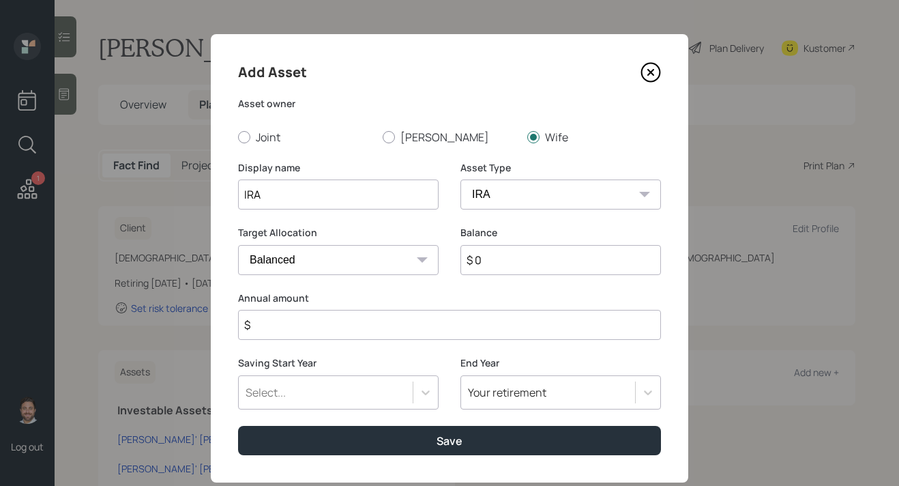
click at [513, 261] on input "$ 0" at bounding box center [561, 260] width 201 height 30
type input "$ 80,000"
click at [508, 328] on input "$" at bounding box center [449, 325] width 423 height 30
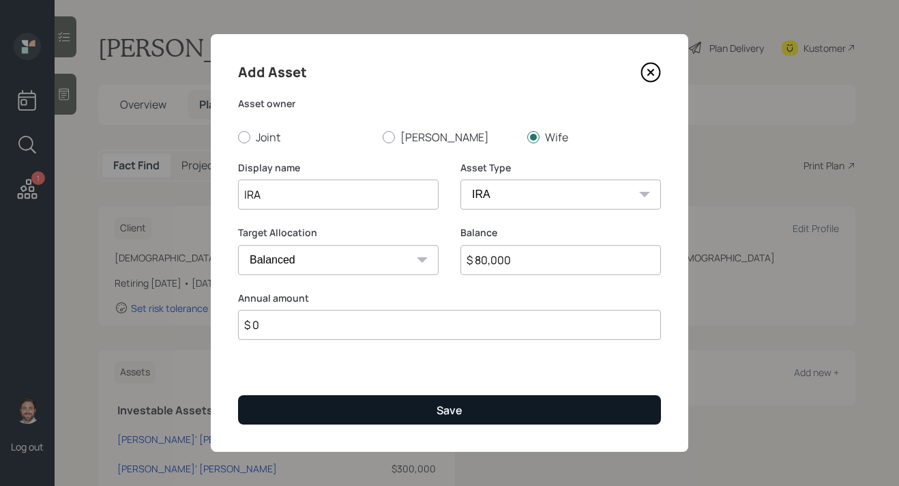
type input "$ 0"
click at [482, 411] on button "Save" at bounding box center [449, 409] width 423 height 29
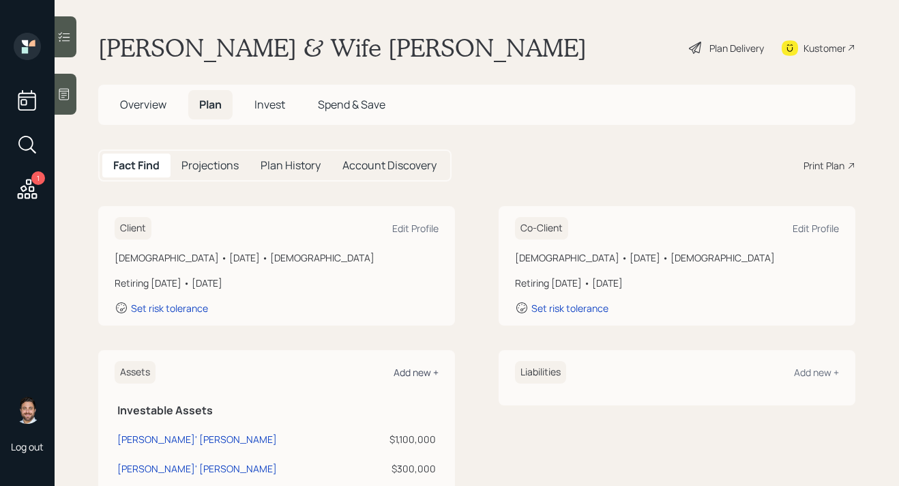
click at [418, 369] on div "Add new +" at bounding box center [416, 372] width 45 height 13
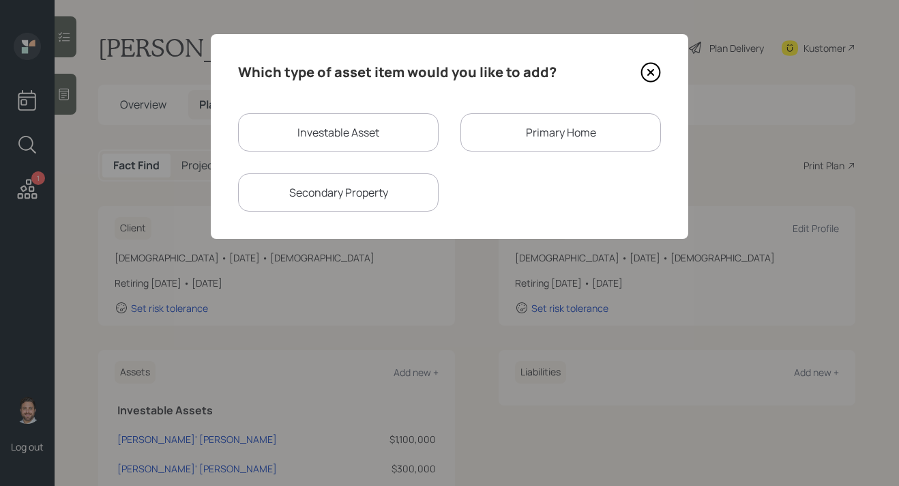
click at [388, 132] on div "Investable Asset" at bounding box center [338, 132] width 201 height 38
select select "taxable"
select select "balanced"
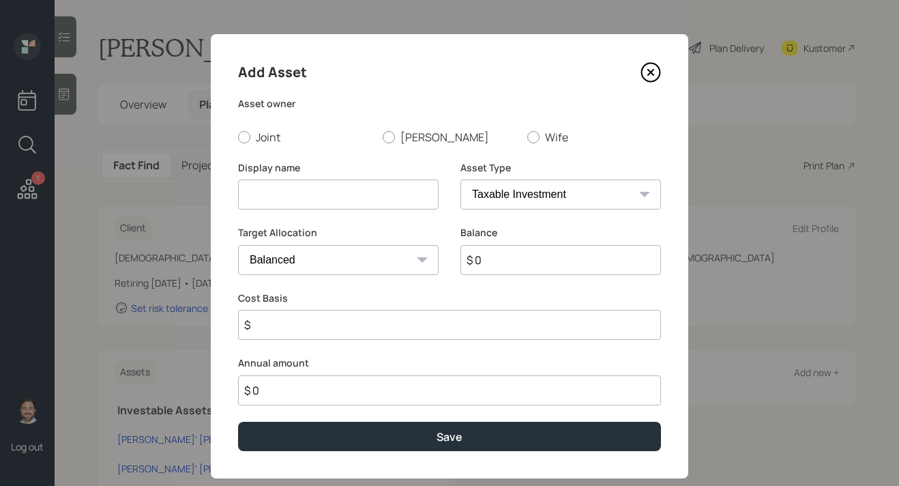
click at [562, 128] on div "Asset owner Joint [PERSON_NAME] Wife" at bounding box center [449, 121] width 423 height 48
click at [554, 134] on label "Wife" at bounding box center [594, 137] width 134 height 15
click at [527, 136] on input "Wife" at bounding box center [527, 136] width 1 height 1
radio input "true"
click at [358, 203] on input at bounding box center [338, 194] width 201 height 30
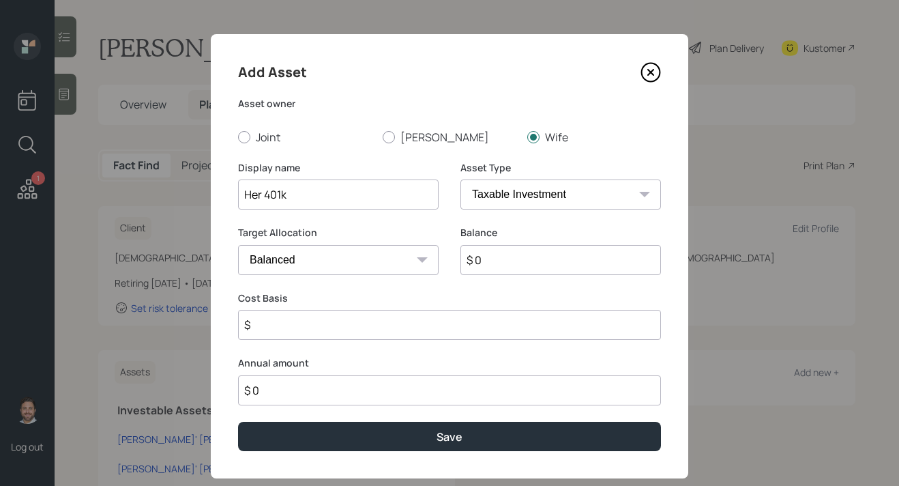
click at [523, 209] on select "SEP [PERSON_NAME] IRA 401(k) [PERSON_NAME] 401(k) 403(b) [PERSON_NAME] 403(b) 4…" at bounding box center [561, 194] width 201 height 30
click at [379, 195] on input "Her 401k" at bounding box center [338, 194] width 201 height 30
type input "Current 401k"
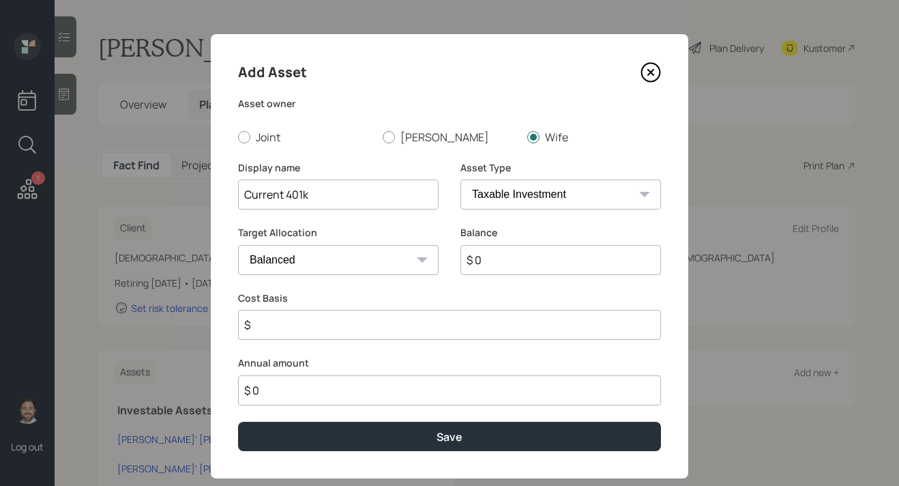
click at [591, 197] on select "SEP [PERSON_NAME] IRA 401(k) [PERSON_NAME] 401(k) 403(b) [PERSON_NAME] 403(b) 4…" at bounding box center [561, 194] width 201 height 30
select select "company_sponsored"
click at [461, 179] on select "SEP [PERSON_NAME] IRA 401(k) [PERSON_NAME] 401(k) 403(b) [PERSON_NAME] 403(b) 4…" at bounding box center [561, 194] width 201 height 30
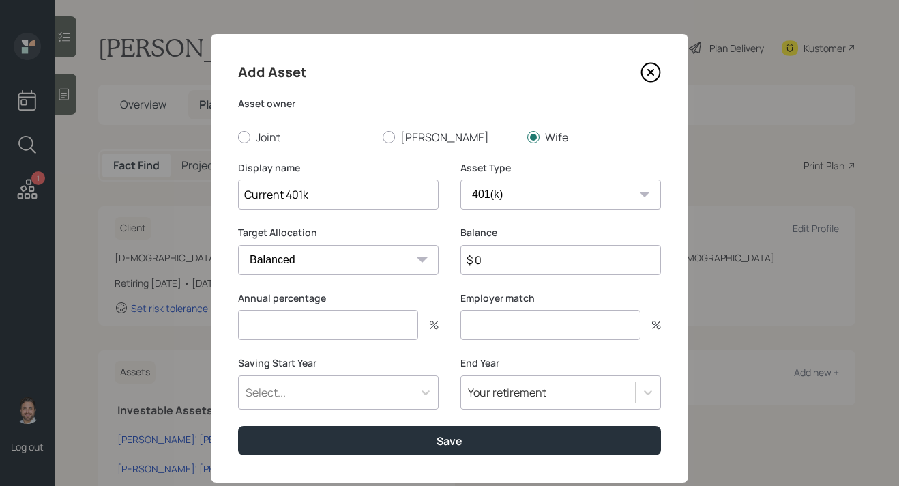
click at [527, 266] on input "$ 0" at bounding box center [561, 260] width 201 height 30
type input "$ 1,000"
click at [384, 321] on input "number" at bounding box center [328, 325] width 180 height 30
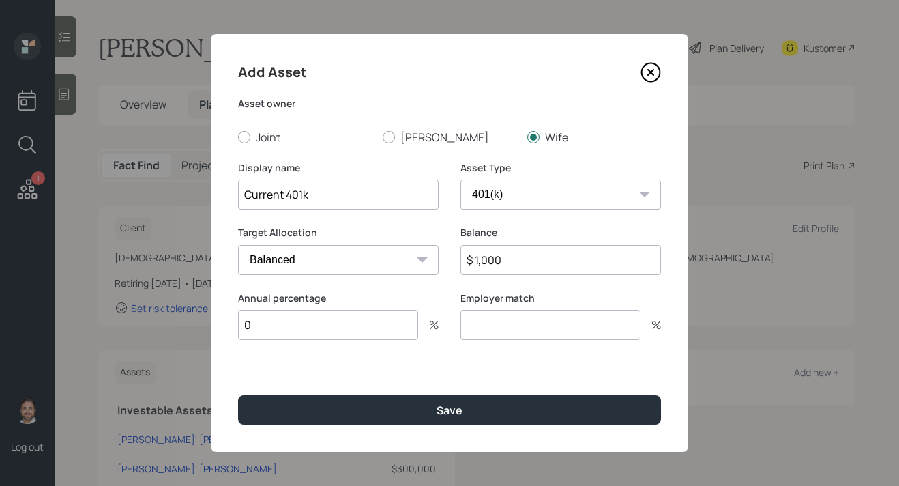
type input "0"
click at [503, 322] on input "number" at bounding box center [551, 325] width 180 height 30
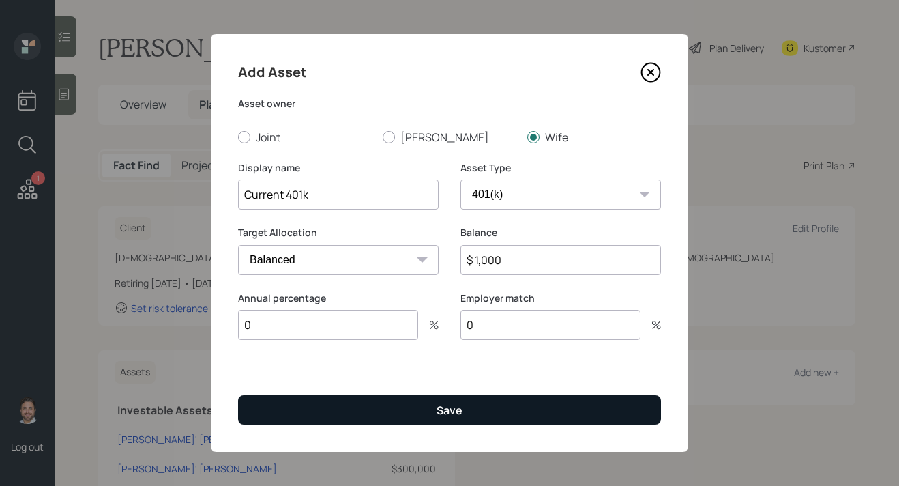
type input "0"
click at [474, 405] on button "Save" at bounding box center [449, 409] width 423 height 29
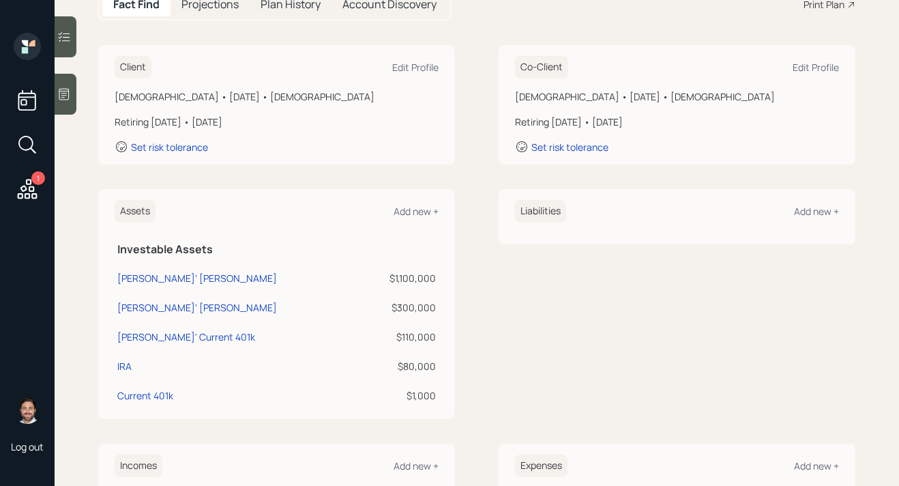
scroll to position [162, 0]
click at [424, 208] on div "Add new +" at bounding box center [416, 210] width 45 height 13
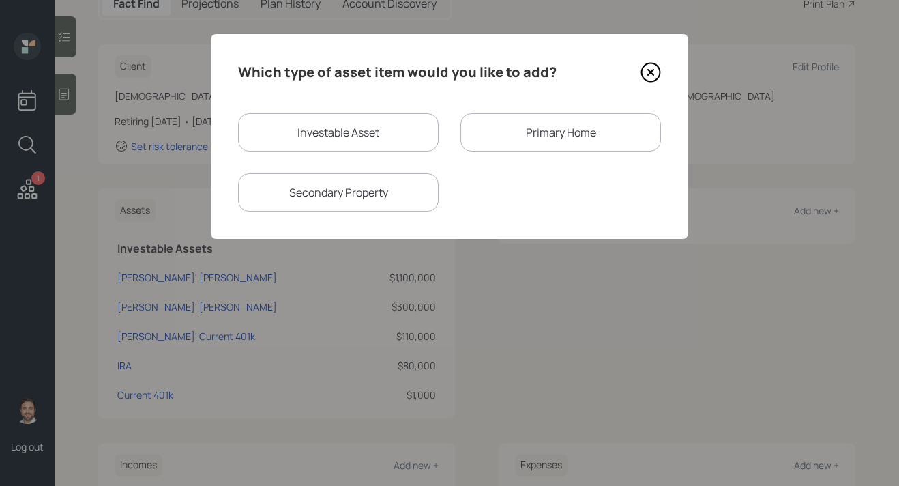
click at [509, 130] on div "Primary Home" at bounding box center [561, 132] width 201 height 38
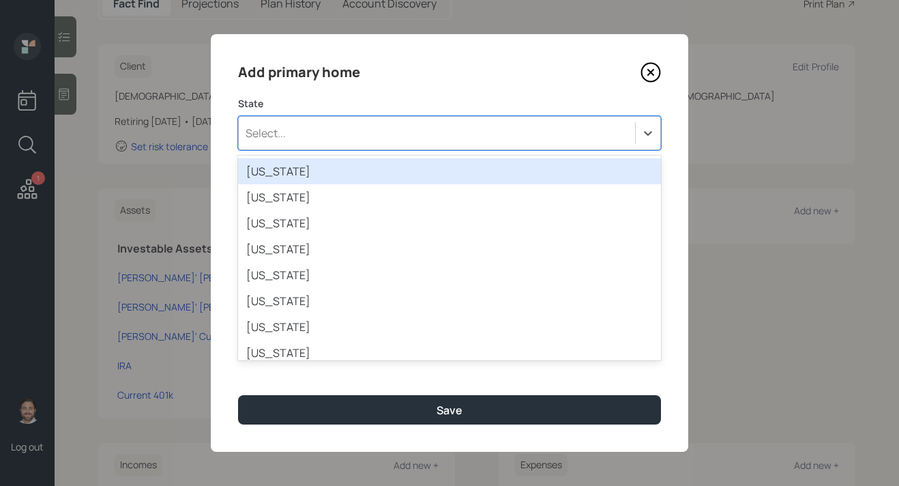
click at [407, 135] on div "Select..." at bounding box center [437, 132] width 396 height 23
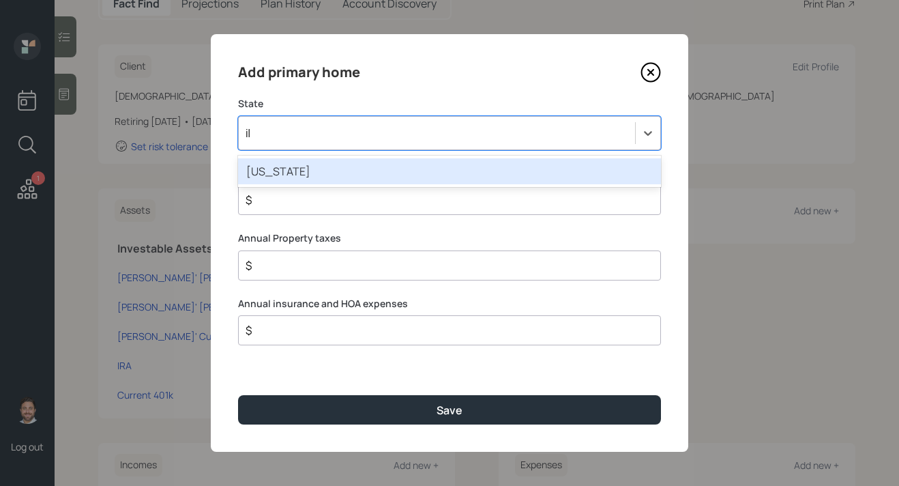
type input "ill"
click at [403, 171] on div "[US_STATE]" at bounding box center [449, 171] width 423 height 26
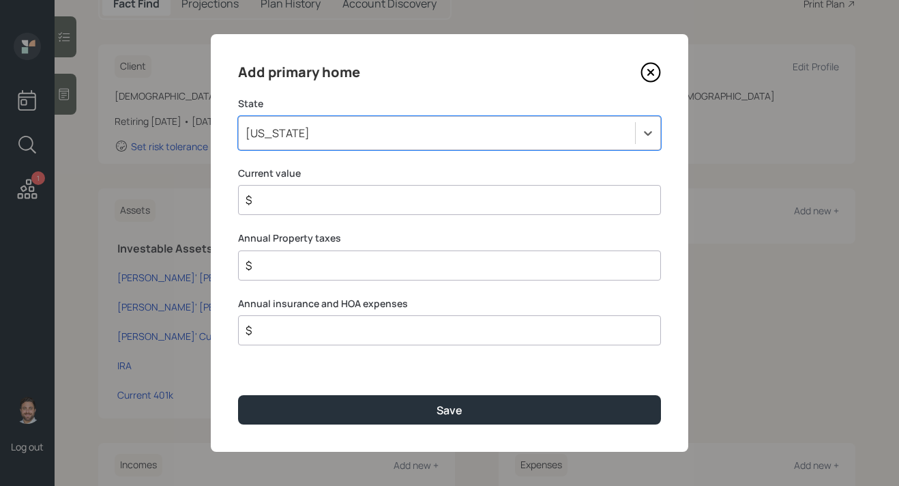
click at [396, 192] on input "$" at bounding box center [444, 200] width 400 height 16
click at [396, 201] on input "$" at bounding box center [444, 200] width 400 height 16
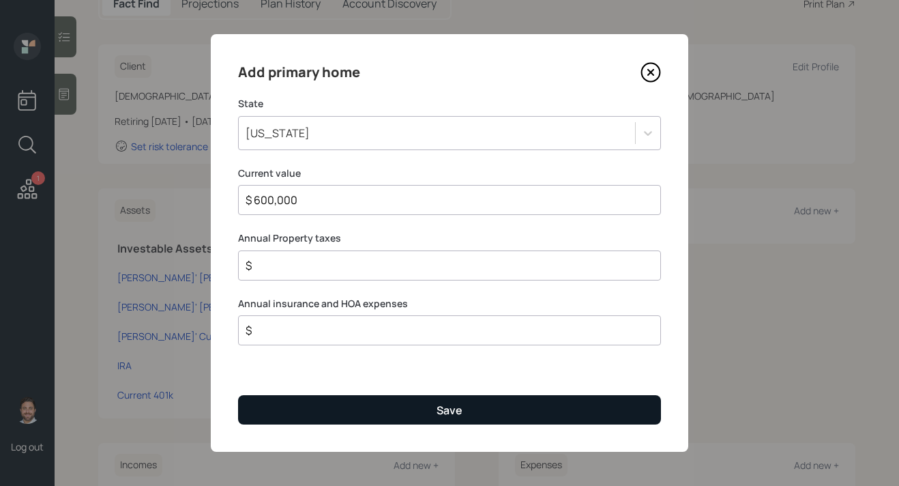
type input "$ 600,000"
click at [405, 423] on button "Save" at bounding box center [449, 409] width 423 height 29
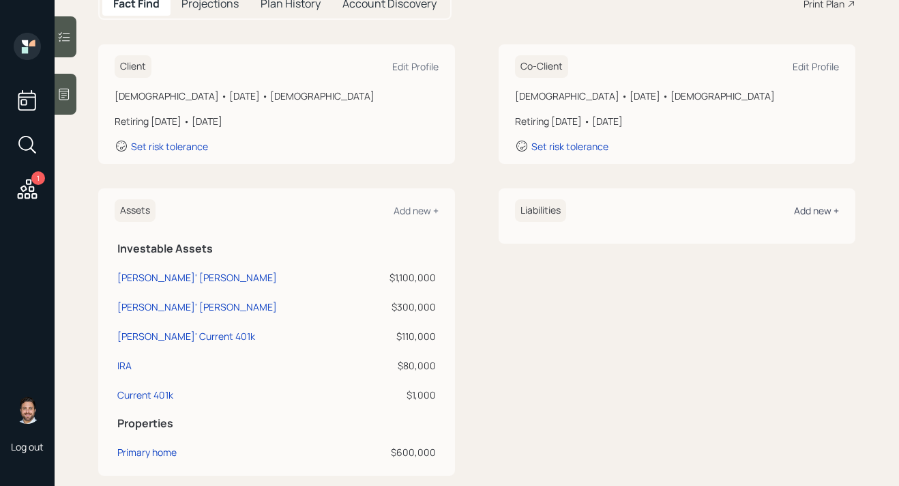
click at [837, 210] on div "Add new +" at bounding box center [816, 210] width 45 height 13
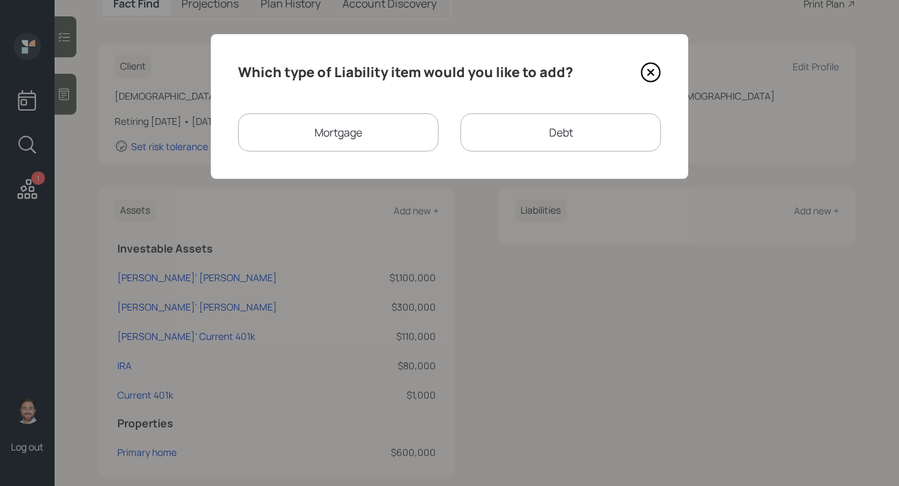
click at [401, 133] on div "Mortgage" at bounding box center [338, 132] width 201 height 38
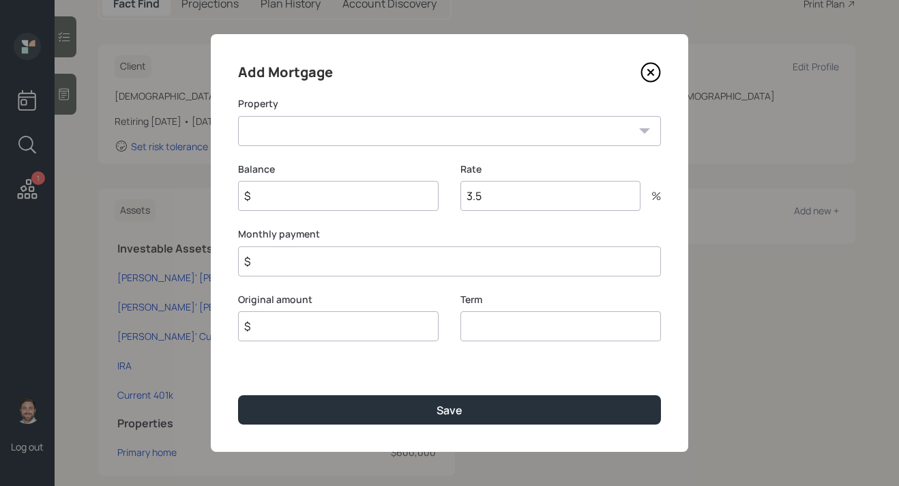
click at [396, 133] on select "IL Primary home" at bounding box center [449, 131] width 423 height 30
select select "f9b7e8ef-a3e0-4411-a9c0-0fcd53d09d68"
click at [238, 116] on select "IL Primary home" at bounding box center [449, 131] width 423 height 30
click at [362, 201] on input "$" at bounding box center [338, 196] width 201 height 30
type input "$ 250,000"
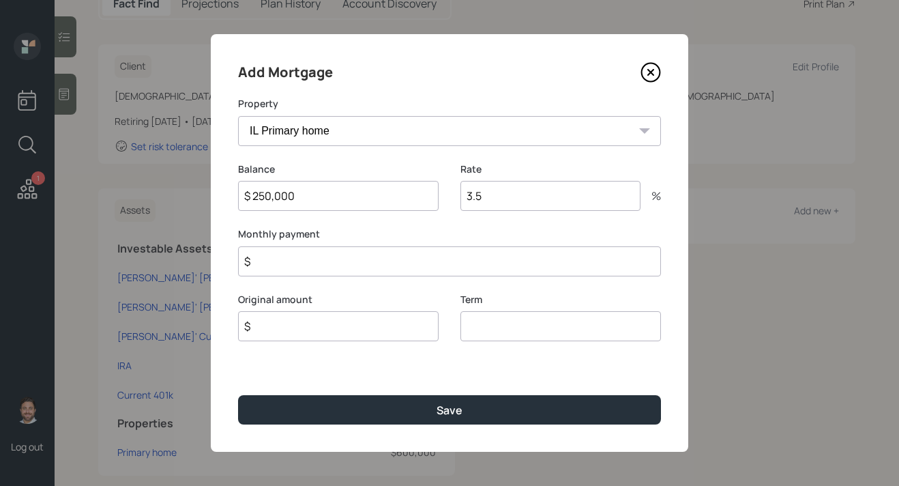
click at [349, 328] on input "$" at bounding box center [338, 326] width 201 height 30
type input "$ 250,000"
click at [538, 329] on input "number" at bounding box center [561, 326] width 201 height 30
type input "30"
click at [512, 264] on input "$" at bounding box center [449, 261] width 423 height 30
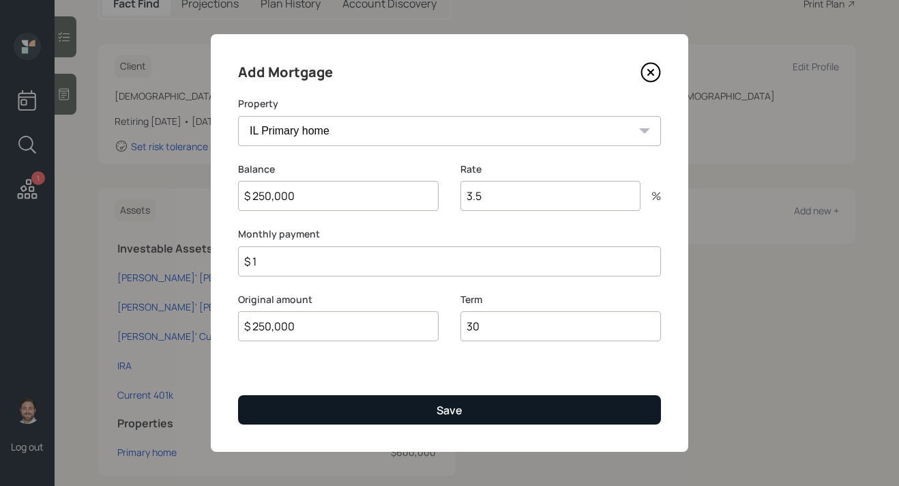
type input "$ 1"
click at [478, 409] on button "Save" at bounding box center [449, 409] width 423 height 29
